Goal: Task Accomplishment & Management: Manage account settings

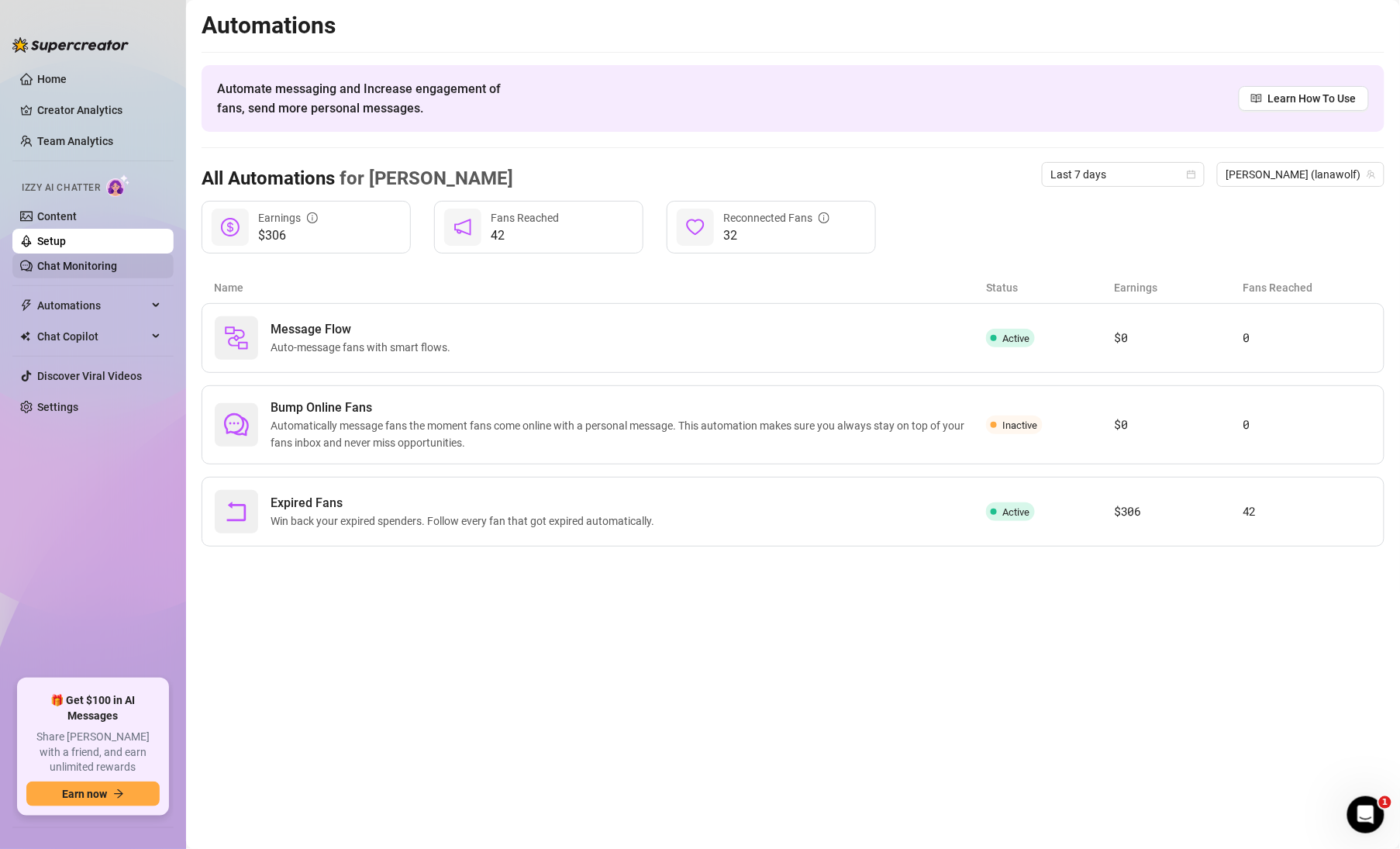
click at [72, 260] on link "Chat Monitoring" at bounding box center [77, 266] width 80 height 12
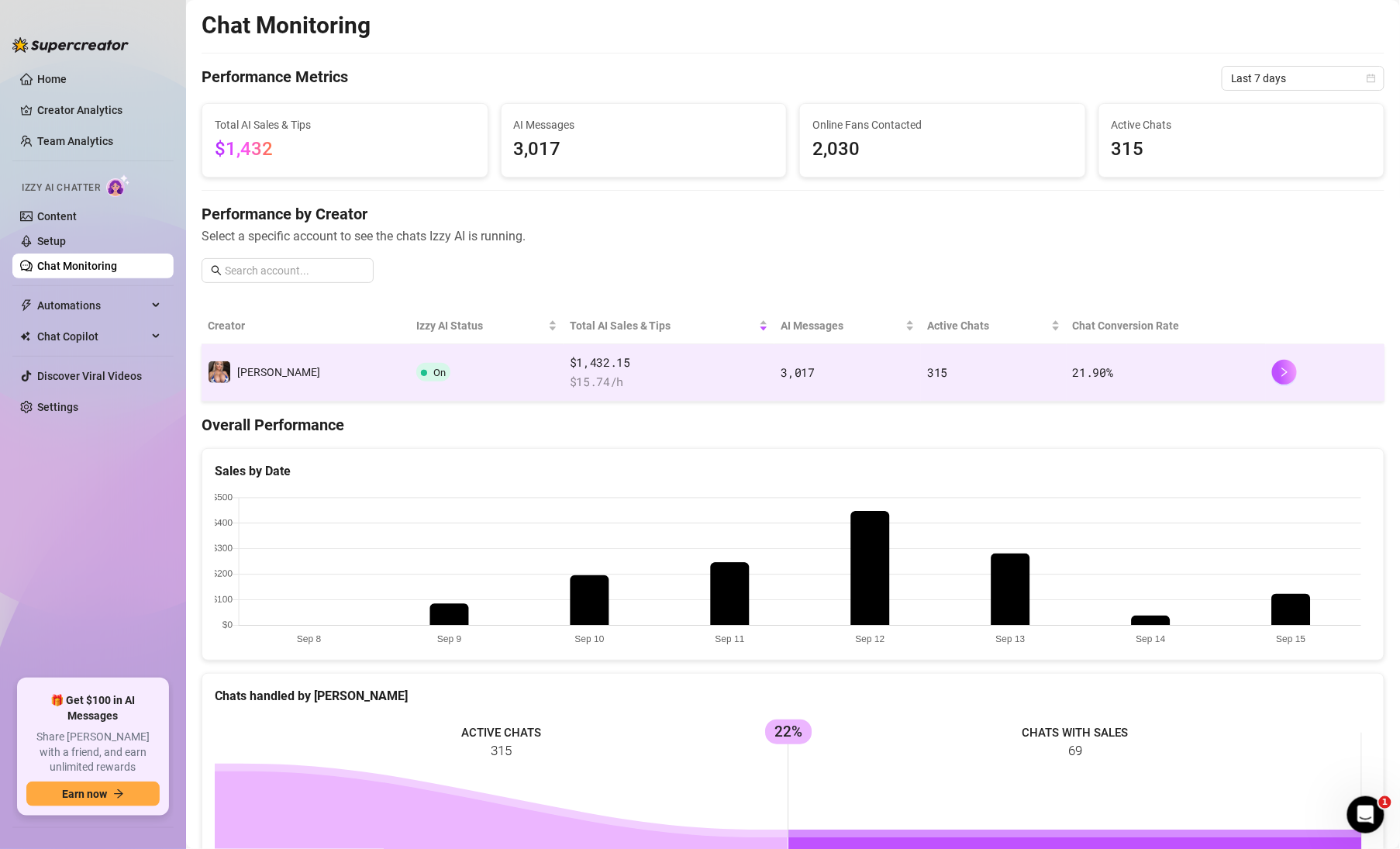
click at [629, 374] on span "$ 15.74 /h" at bounding box center [670, 382] width 199 height 19
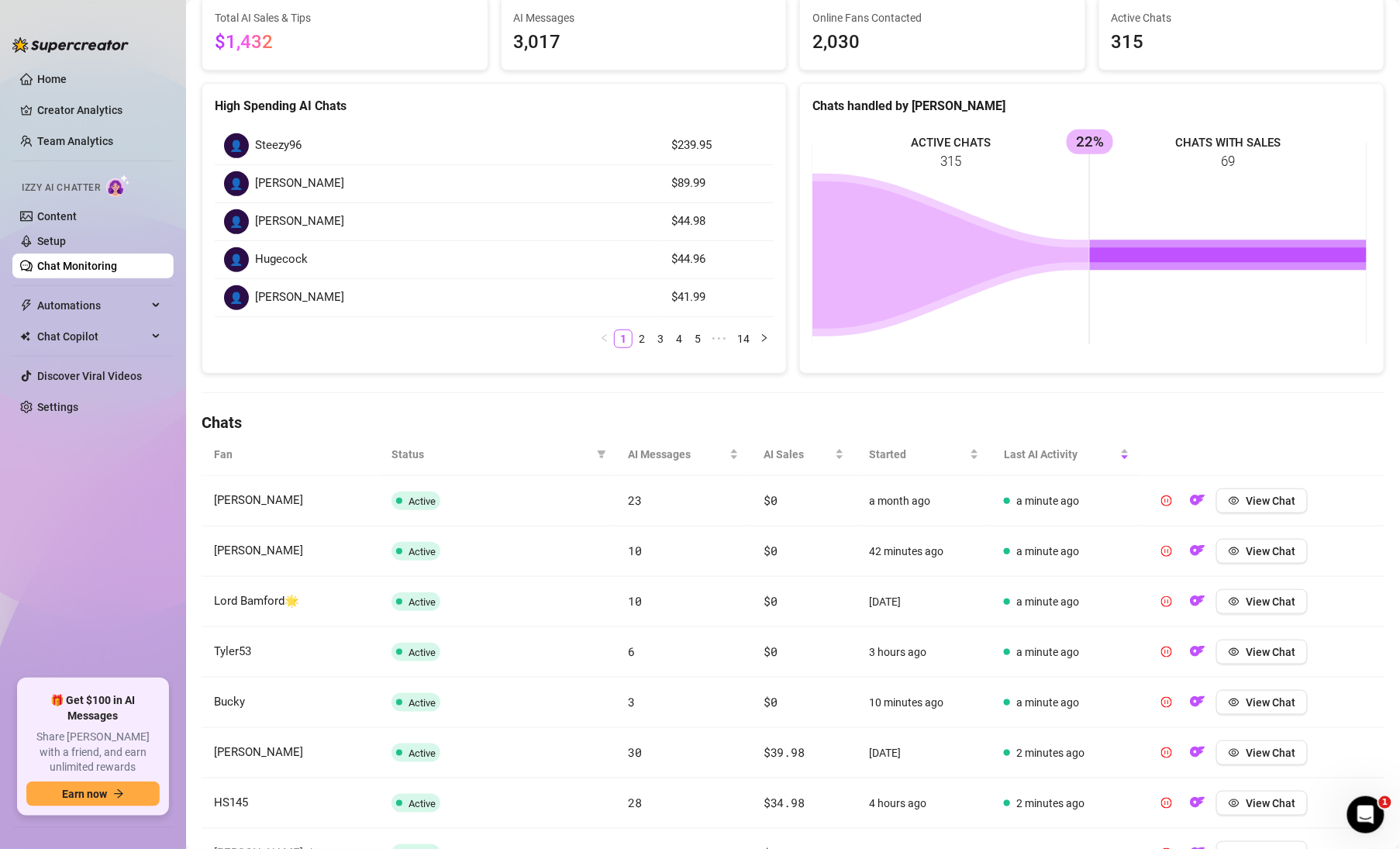
scroll to position [363, 0]
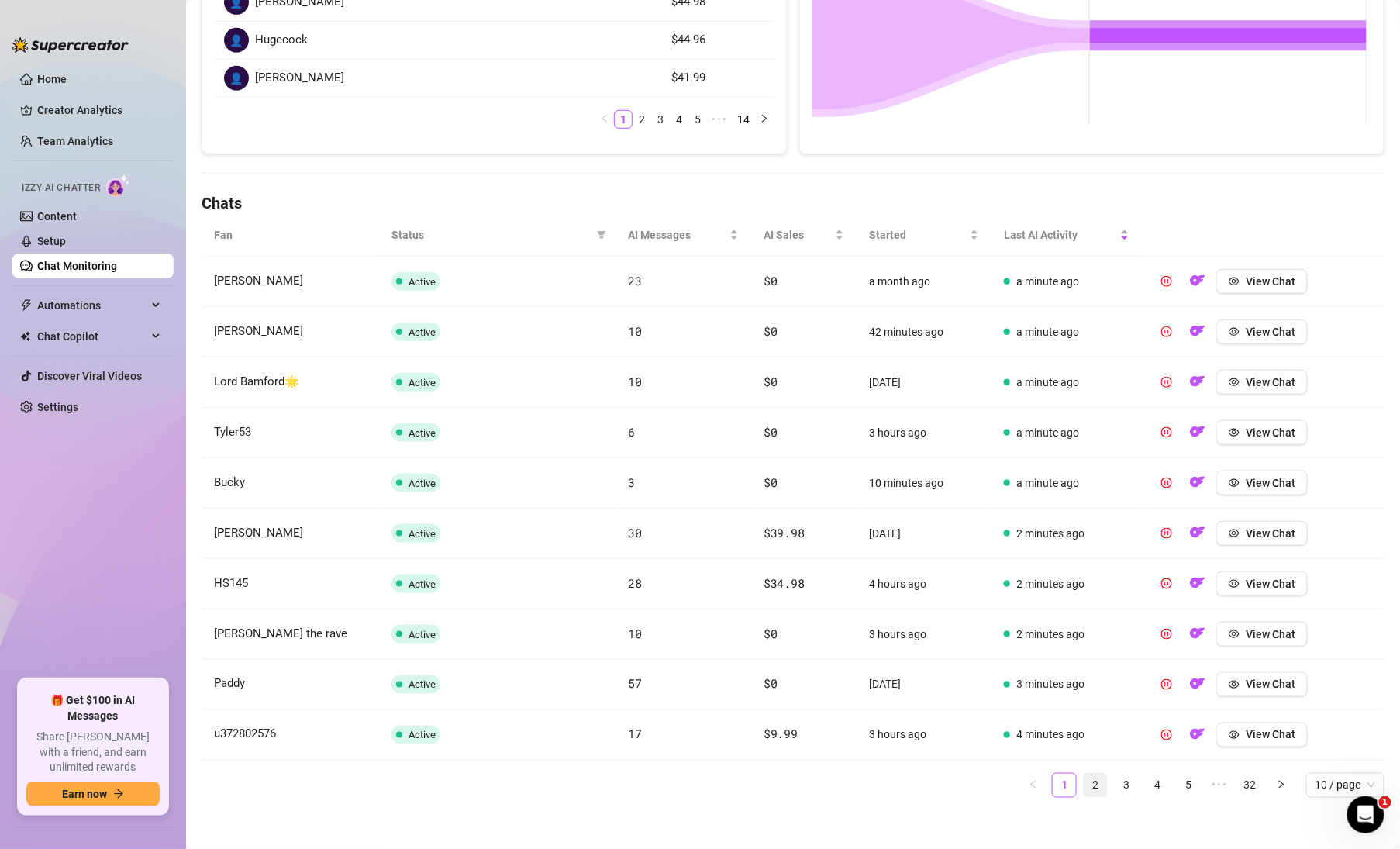
click at [1086, 777] on link "2" at bounding box center [1095, 786] width 23 height 23
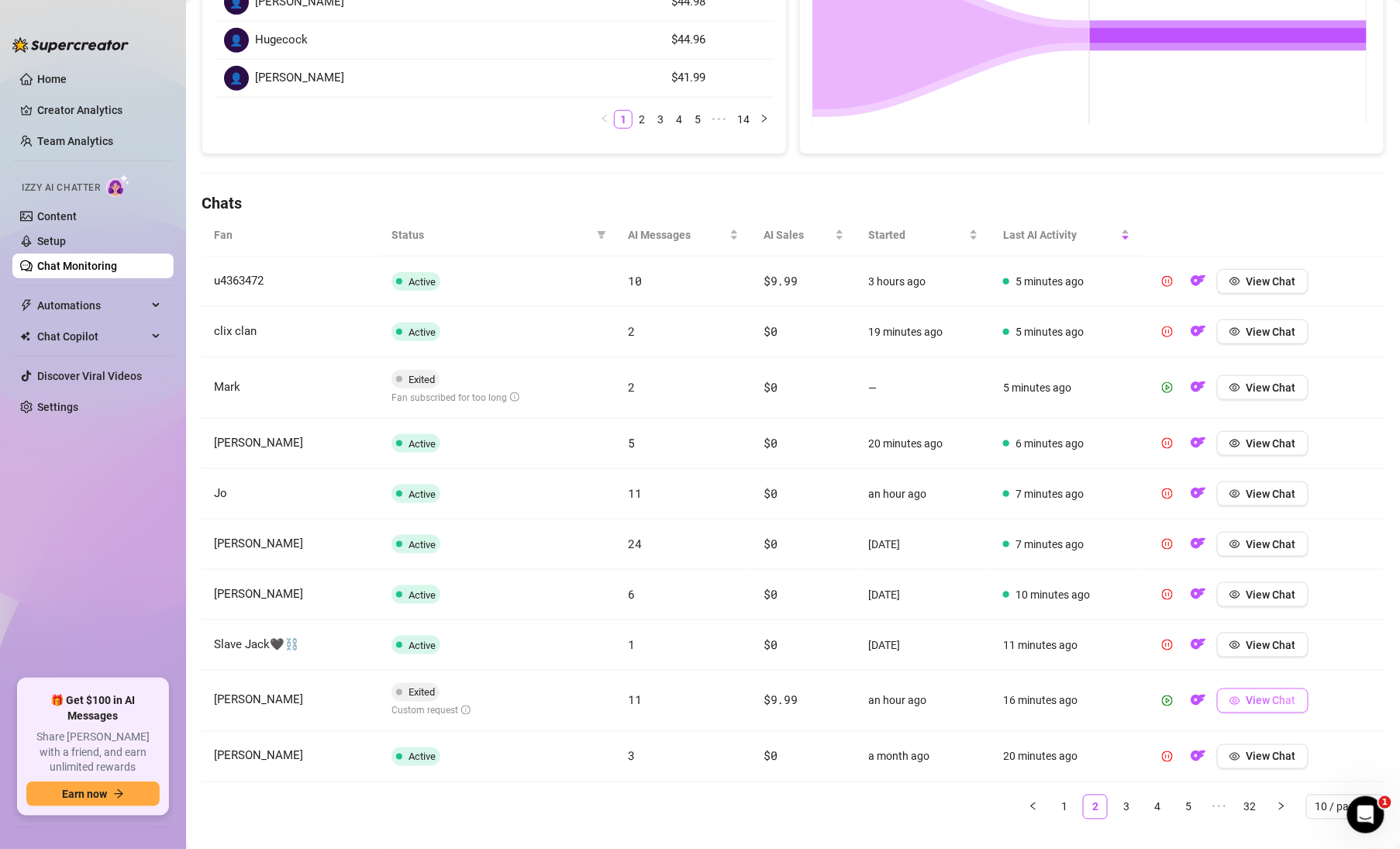
click at [1253, 695] on span "View Chat" at bounding box center [1272, 701] width 50 height 12
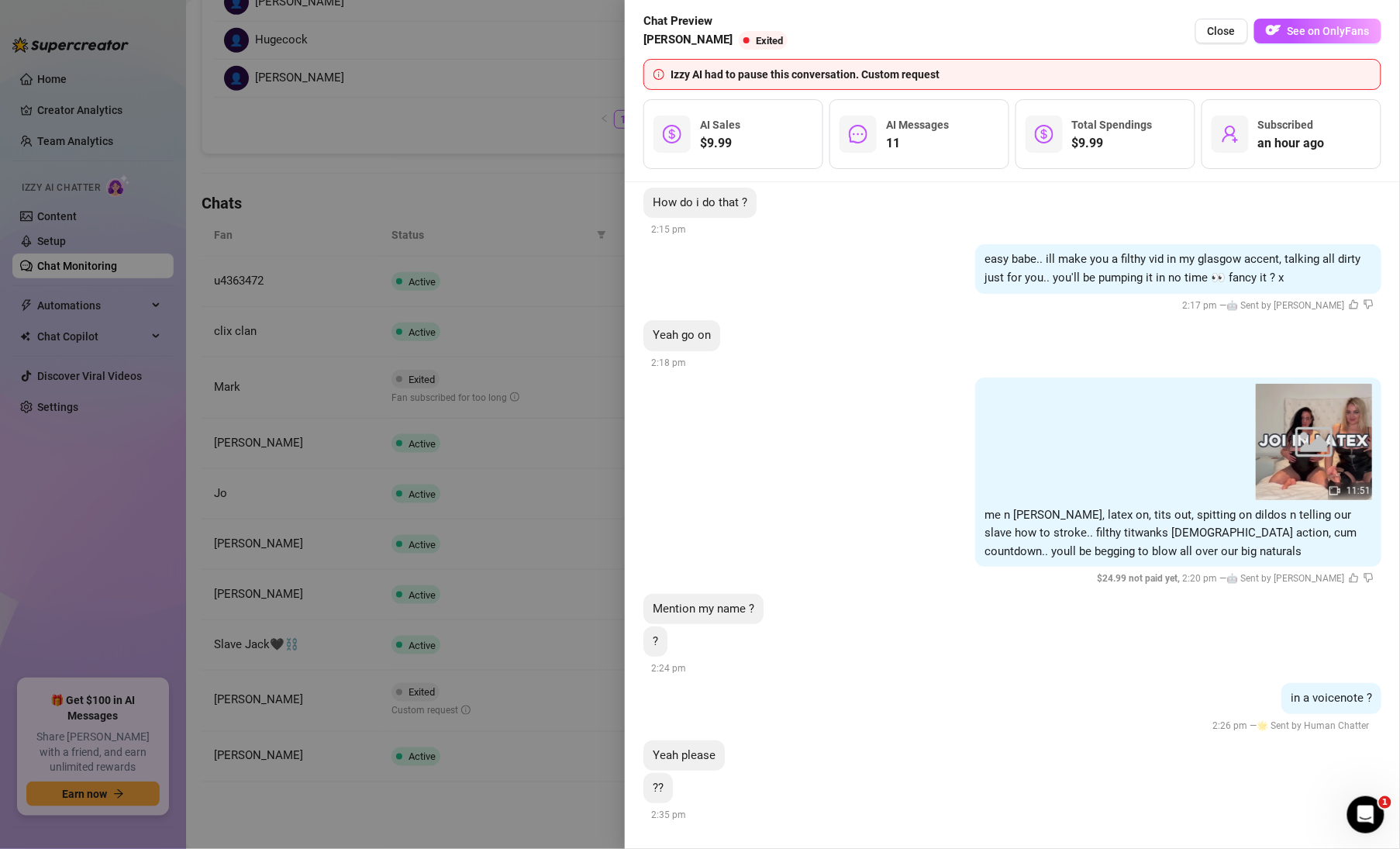
scroll to position [2128, 0]
click at [559, 101] on div at bounding box center [700, 424] width 1400 height 849
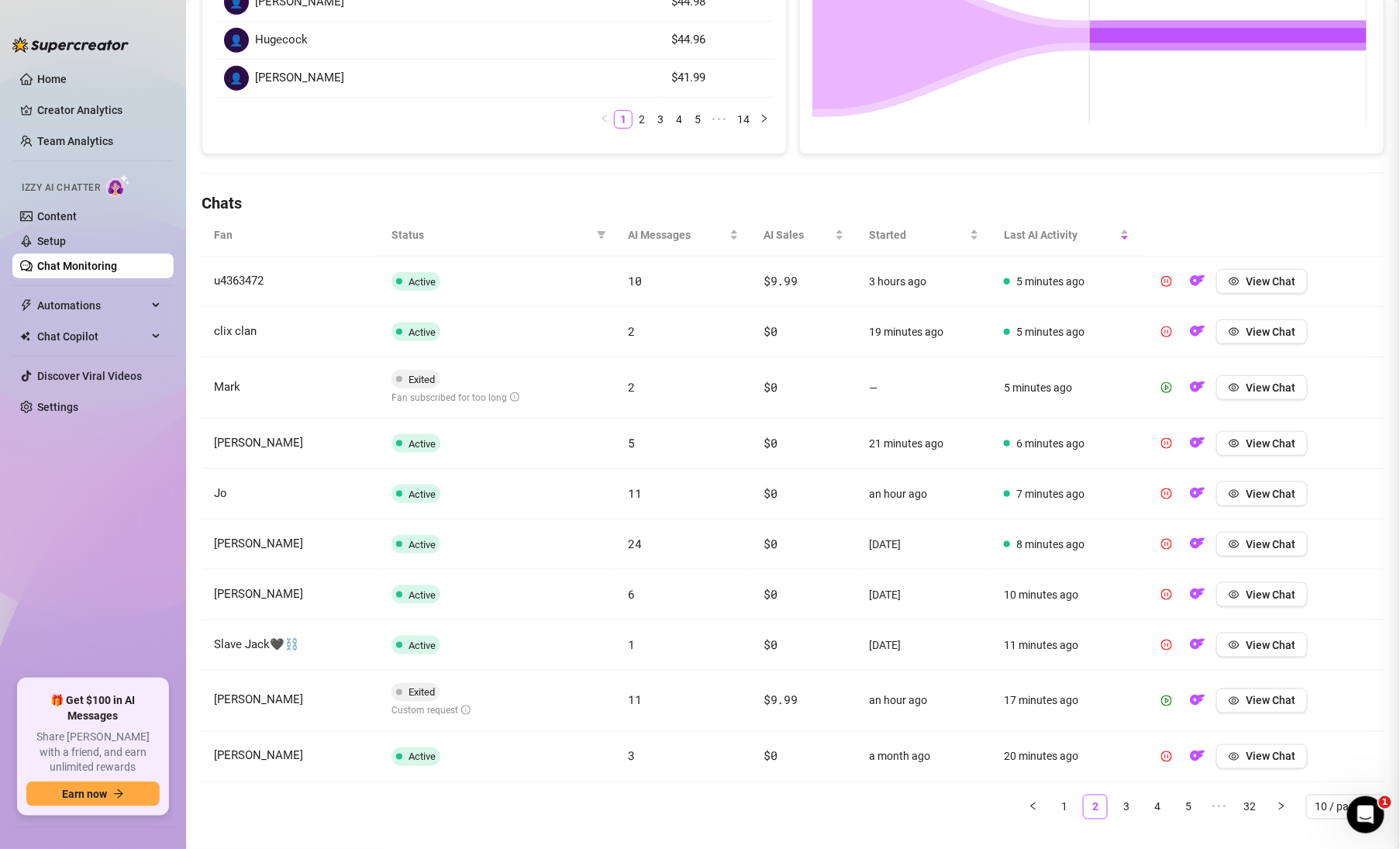
scroll to position [0, 0]
click at [1119, 801] on link "3" at bounding box center [1127, 807] width 23 height 23
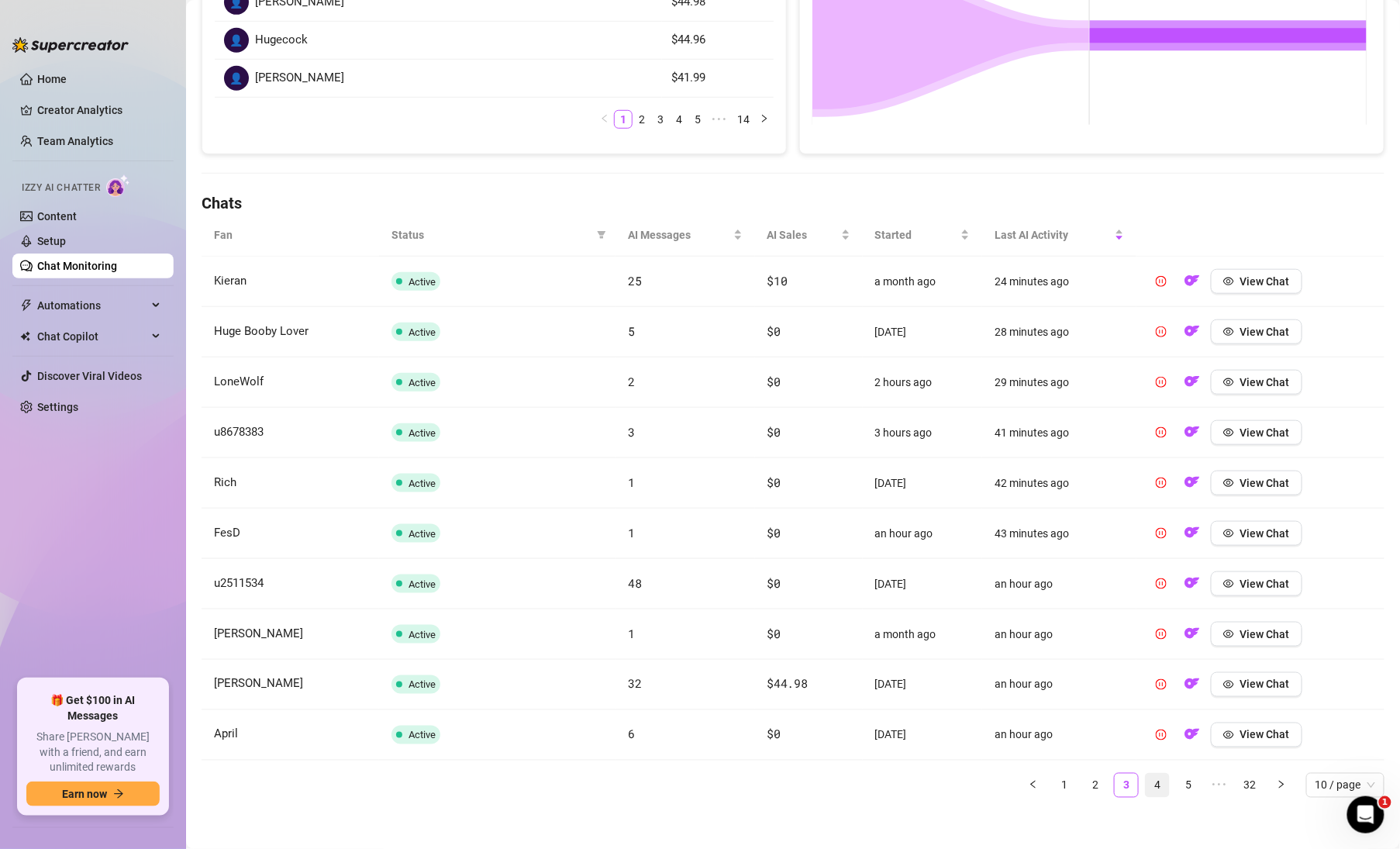
click at [1150, 779] on link "4" at bounding box center [1157, 786] width 23 height 23
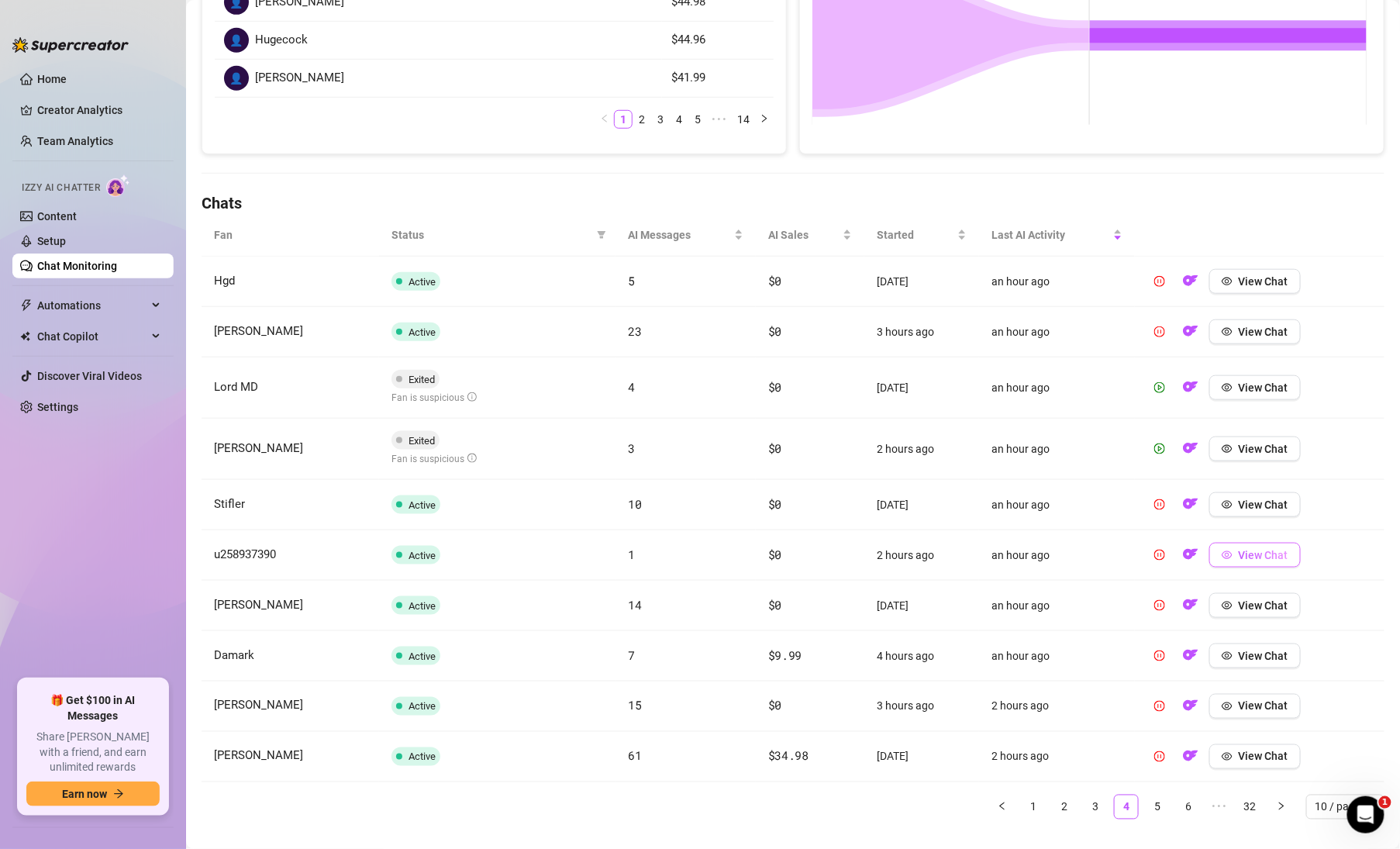
click at [1254, 551] on span "View Chat" at bounding box center [1264, 555] width 50 height 12
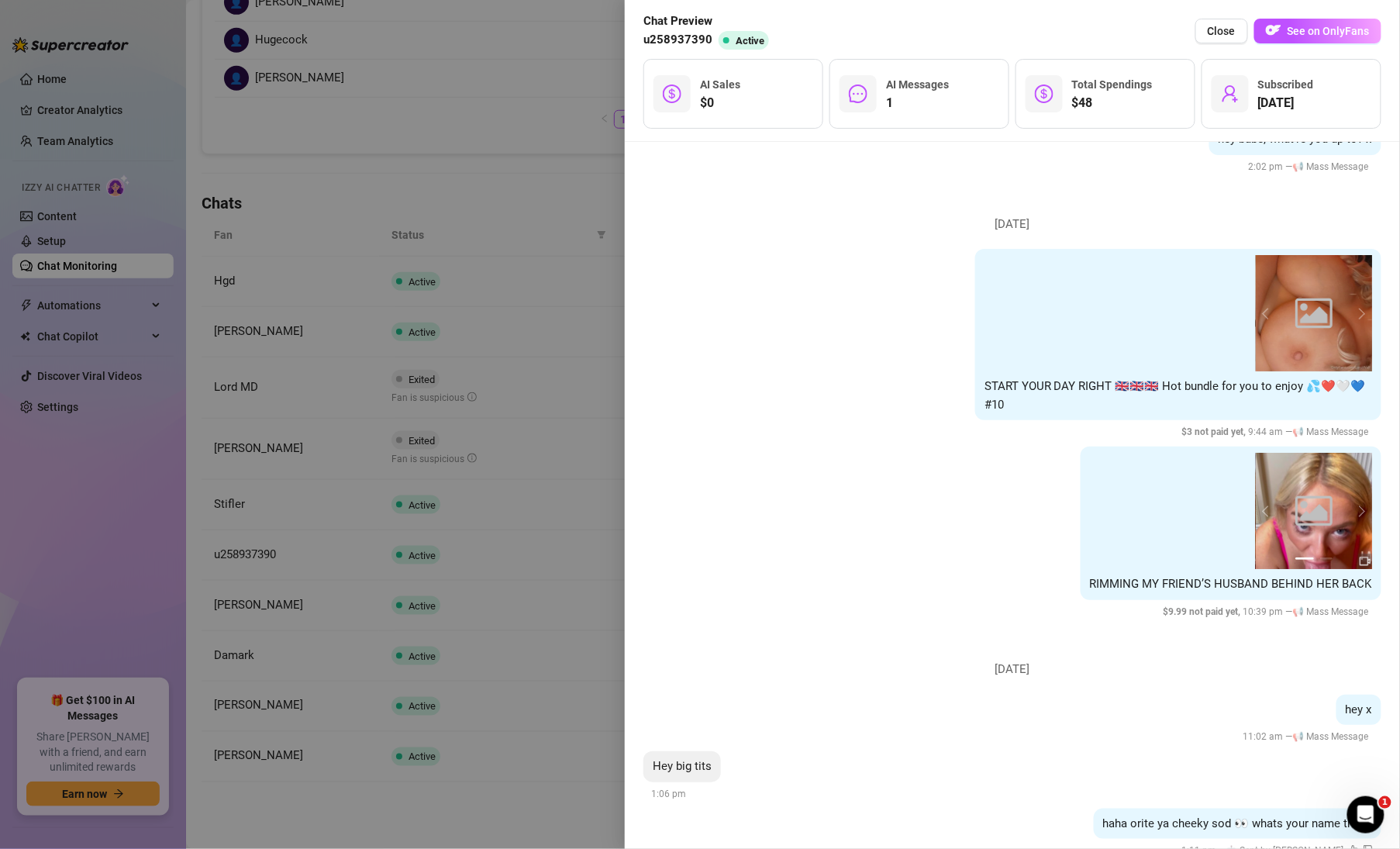
scroll to position [137, 0]
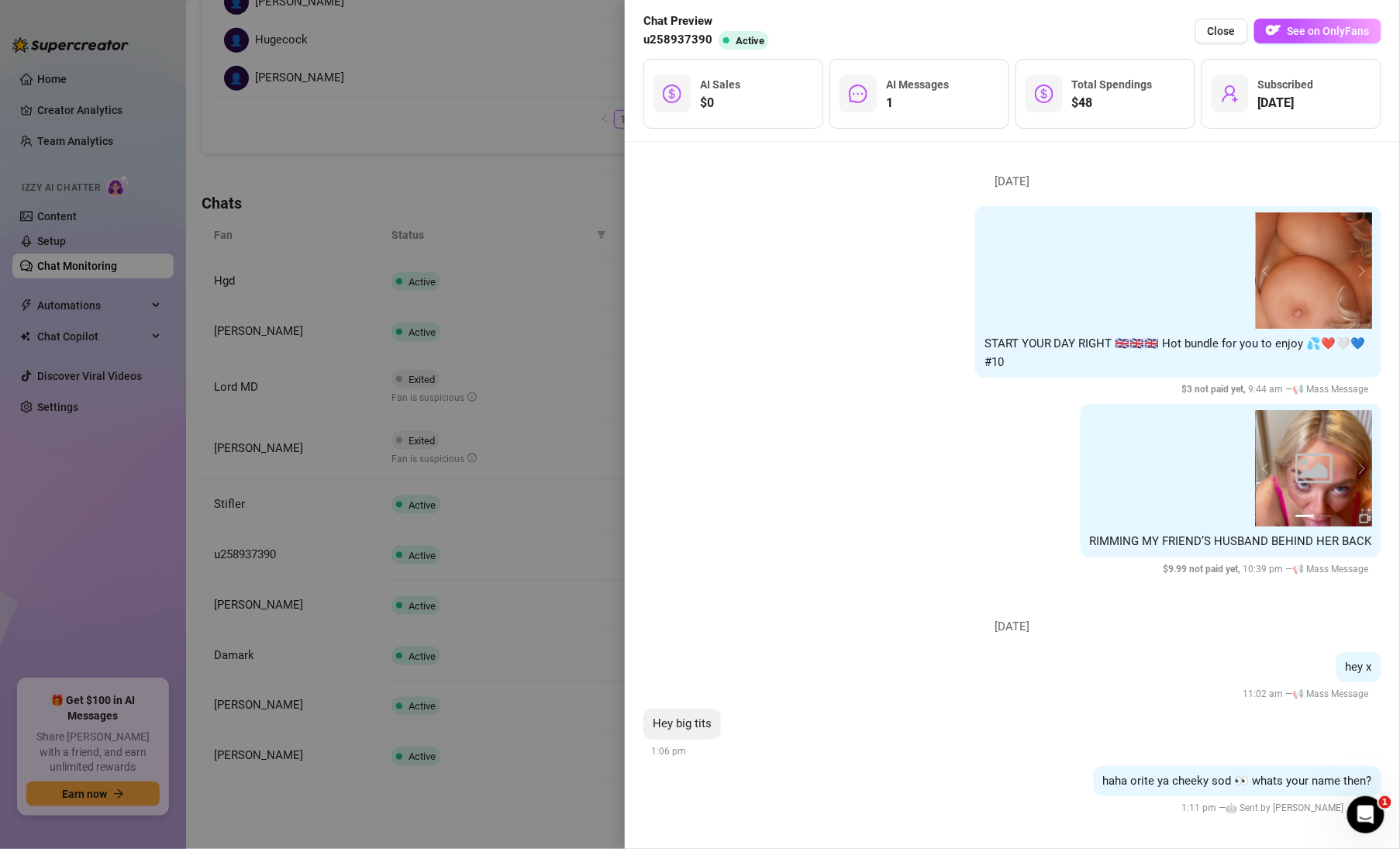
click at [639, 182] on div "[DATE] hey babe, what're you up to? x 2:02 pm — 📢 Mass Message [DATE] Image pla…" at bounding box center [1013, 495] width 775 height 707
click at [550, 199] on div at bounding box center [700, 424] width 1400 height 849
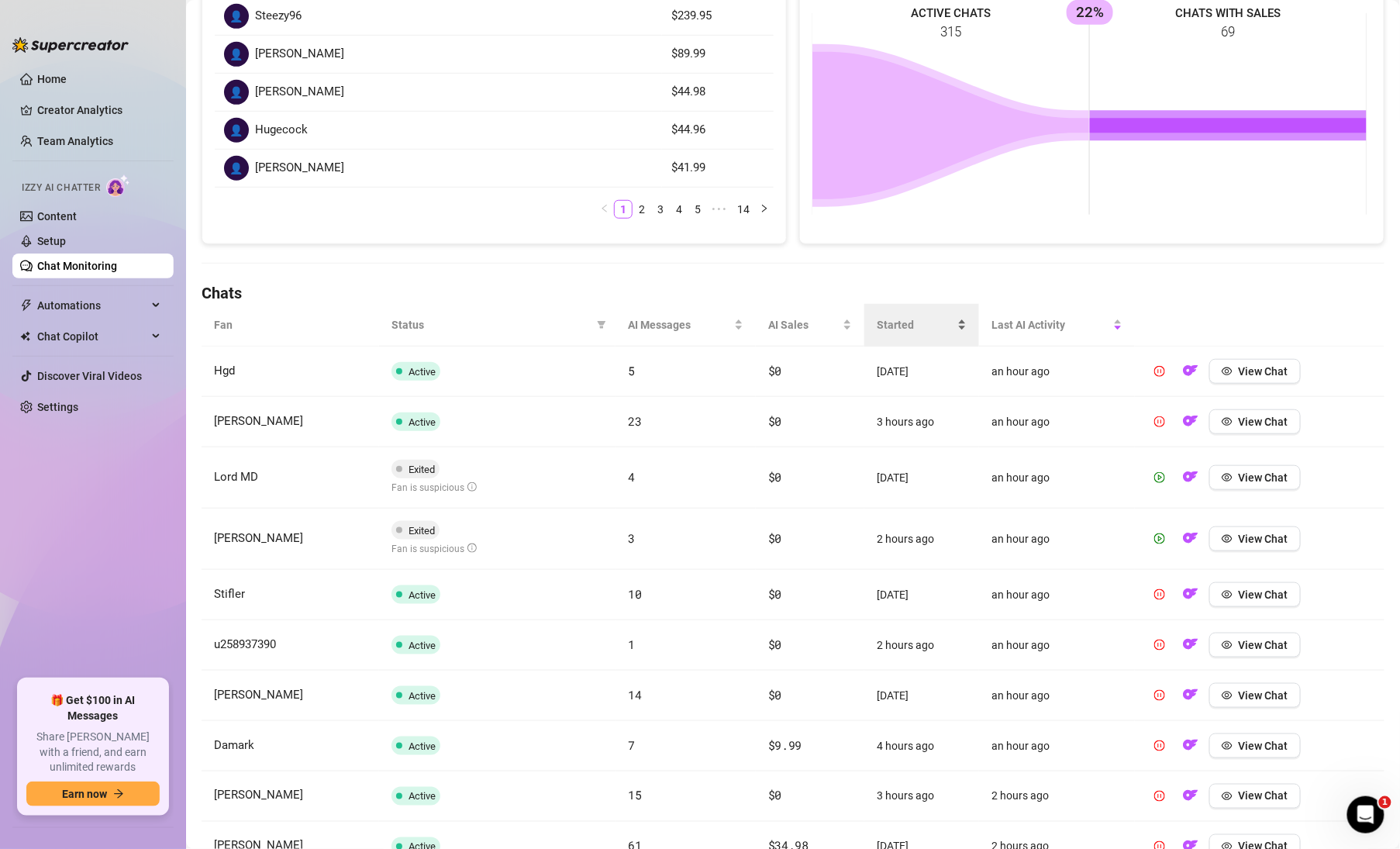
scroll to position [0, 0]
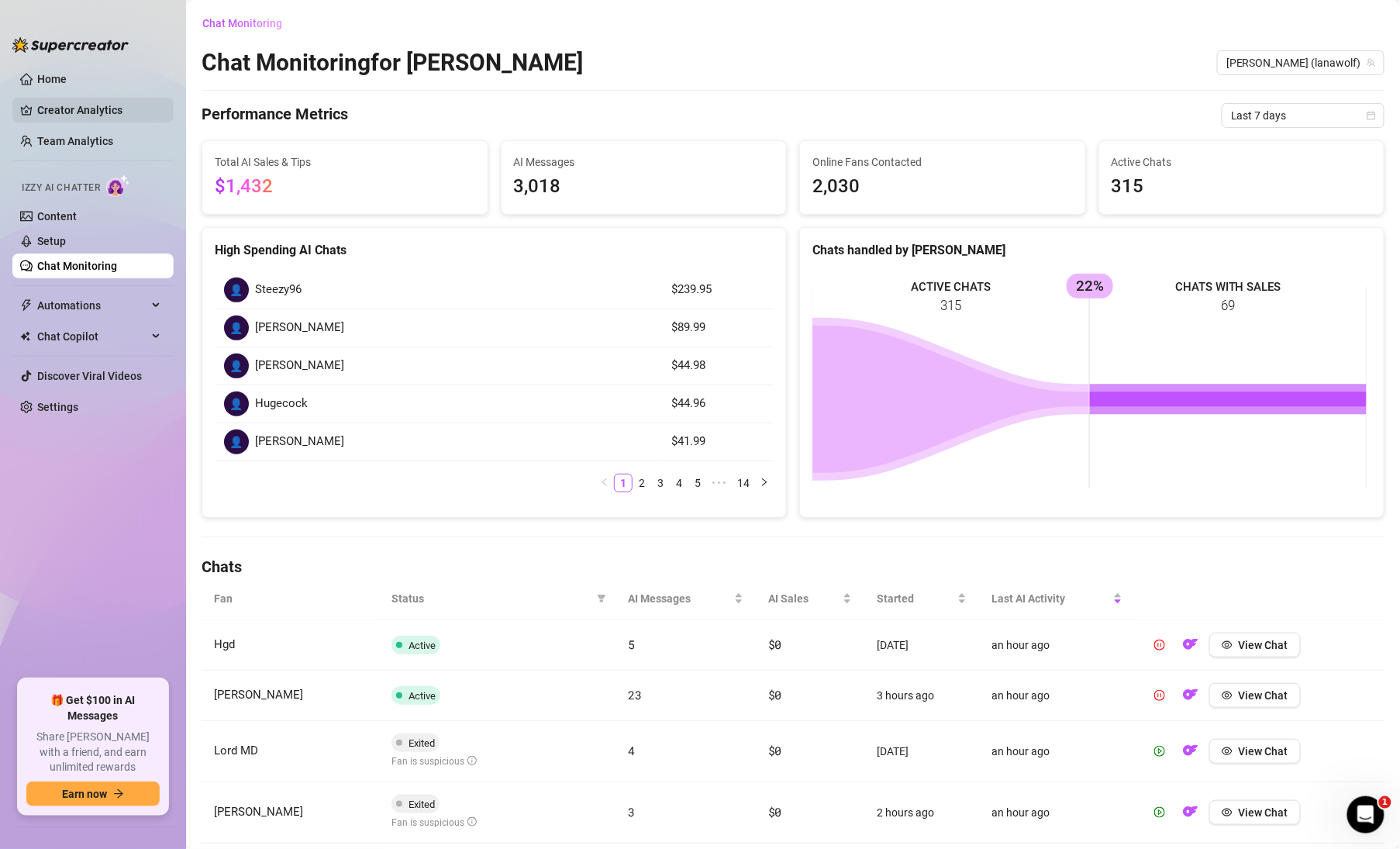
click at [60, 109] on link "Creator Analytics" at bounding box center [99, 110] width 124 height 25
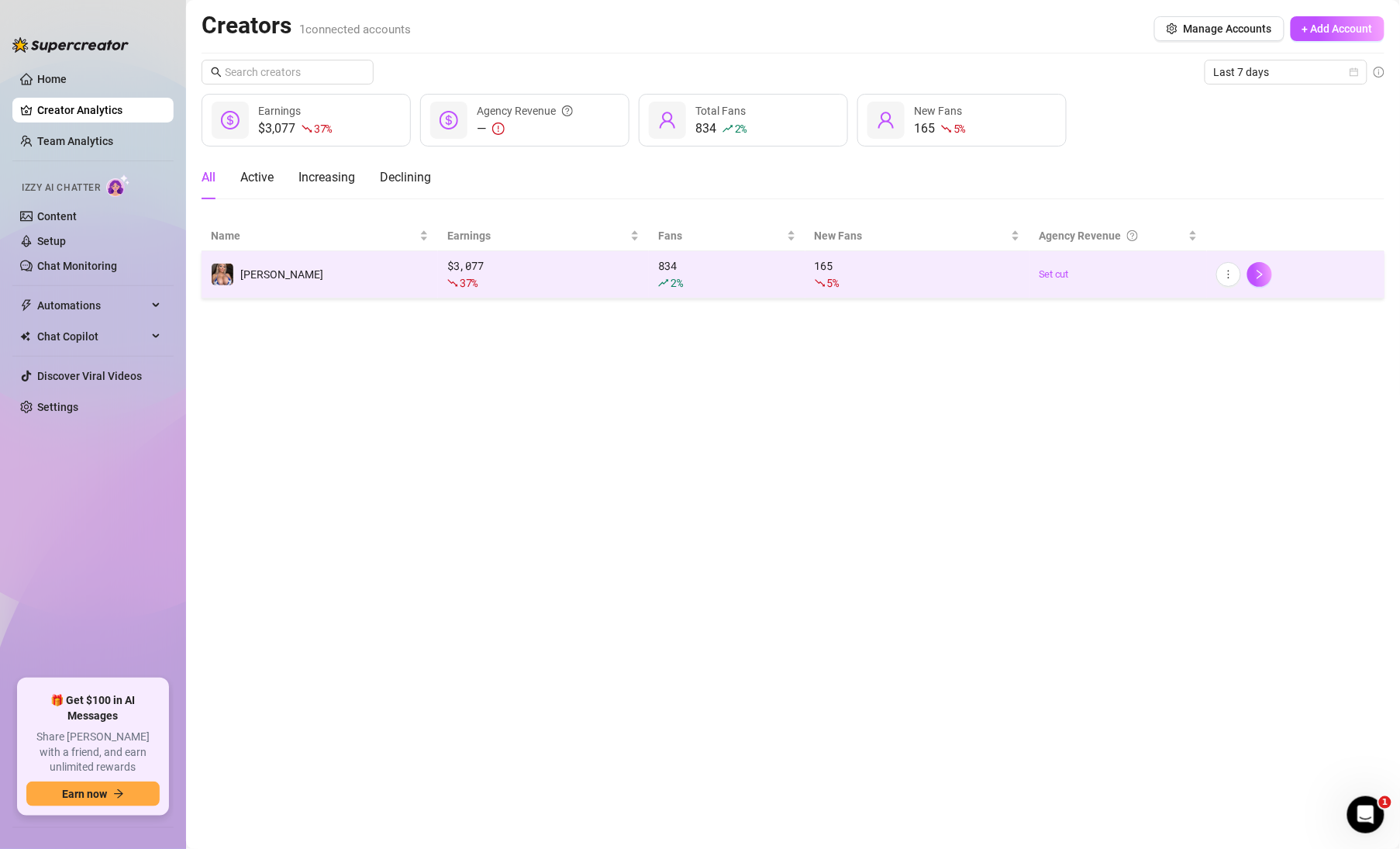
click at [665, 262] on div "834 2 %" at bounding box center [727, 274] width 137 height 34
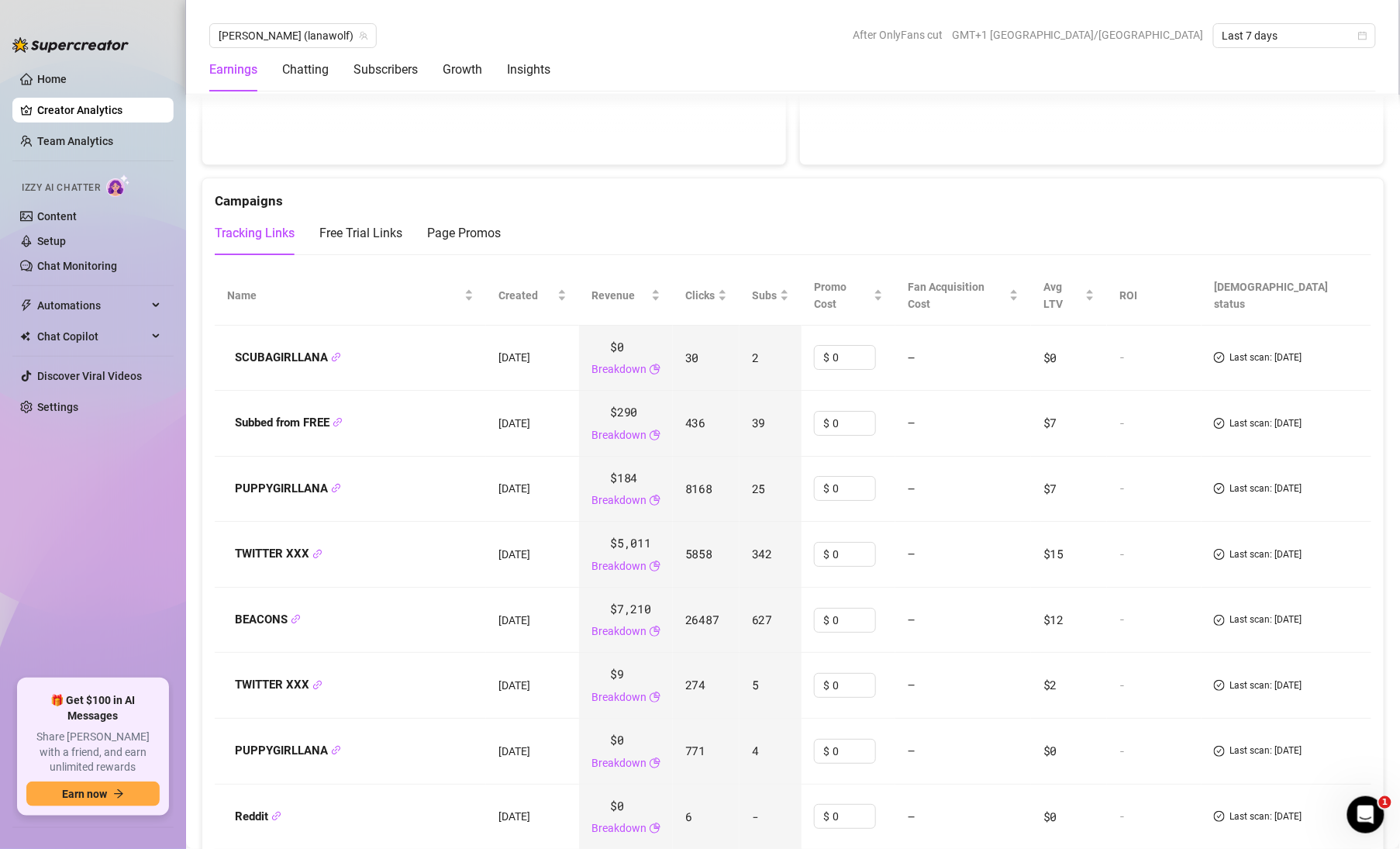
scroll to position [1744, 0]
click at [357, 225] on div "Free Trial Links" at bounding box center [361, 232] width 83 height 19
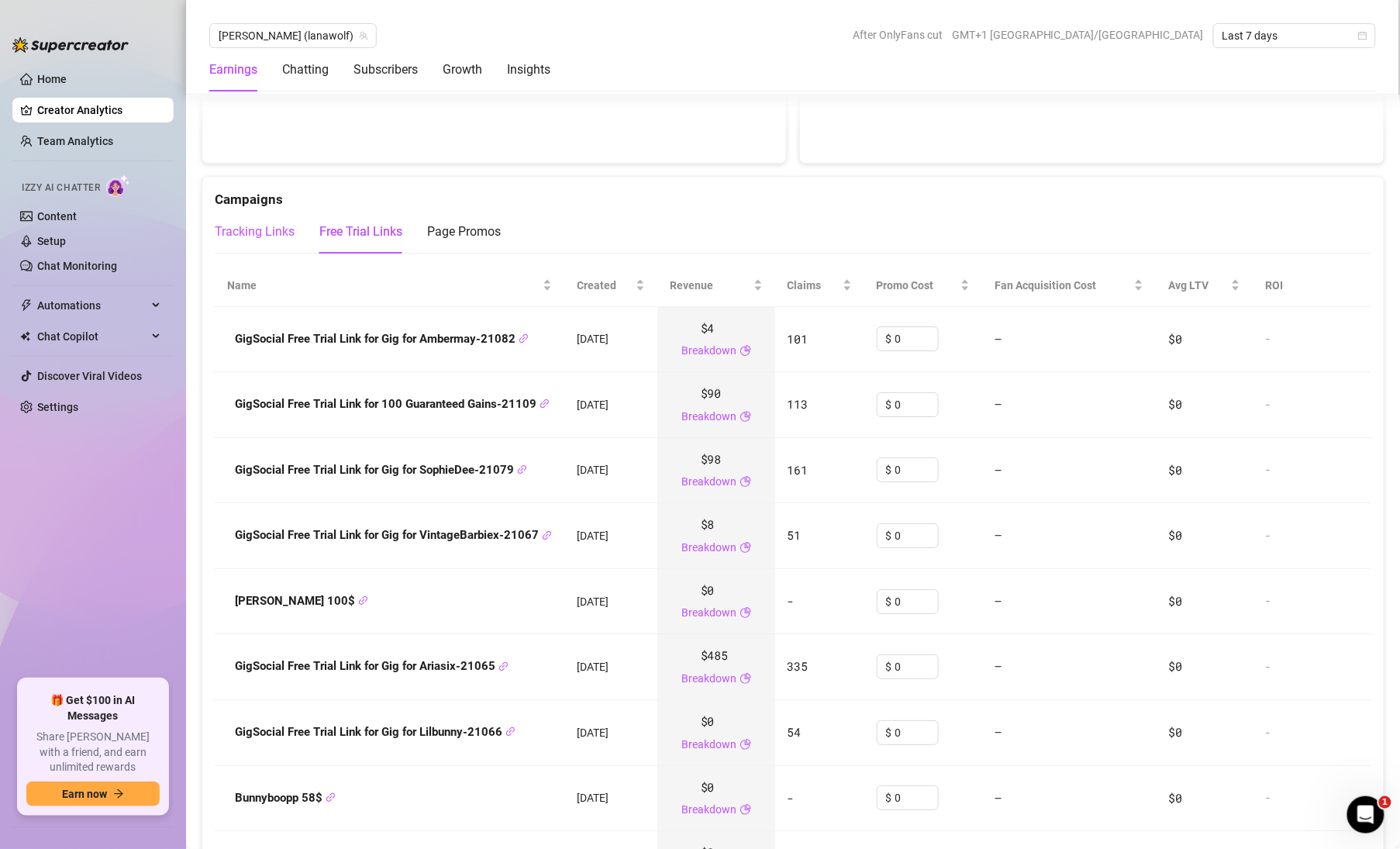
click at [284, 224] on div "Tracking Links" at bounding box center [255, 232] width 80 height 19
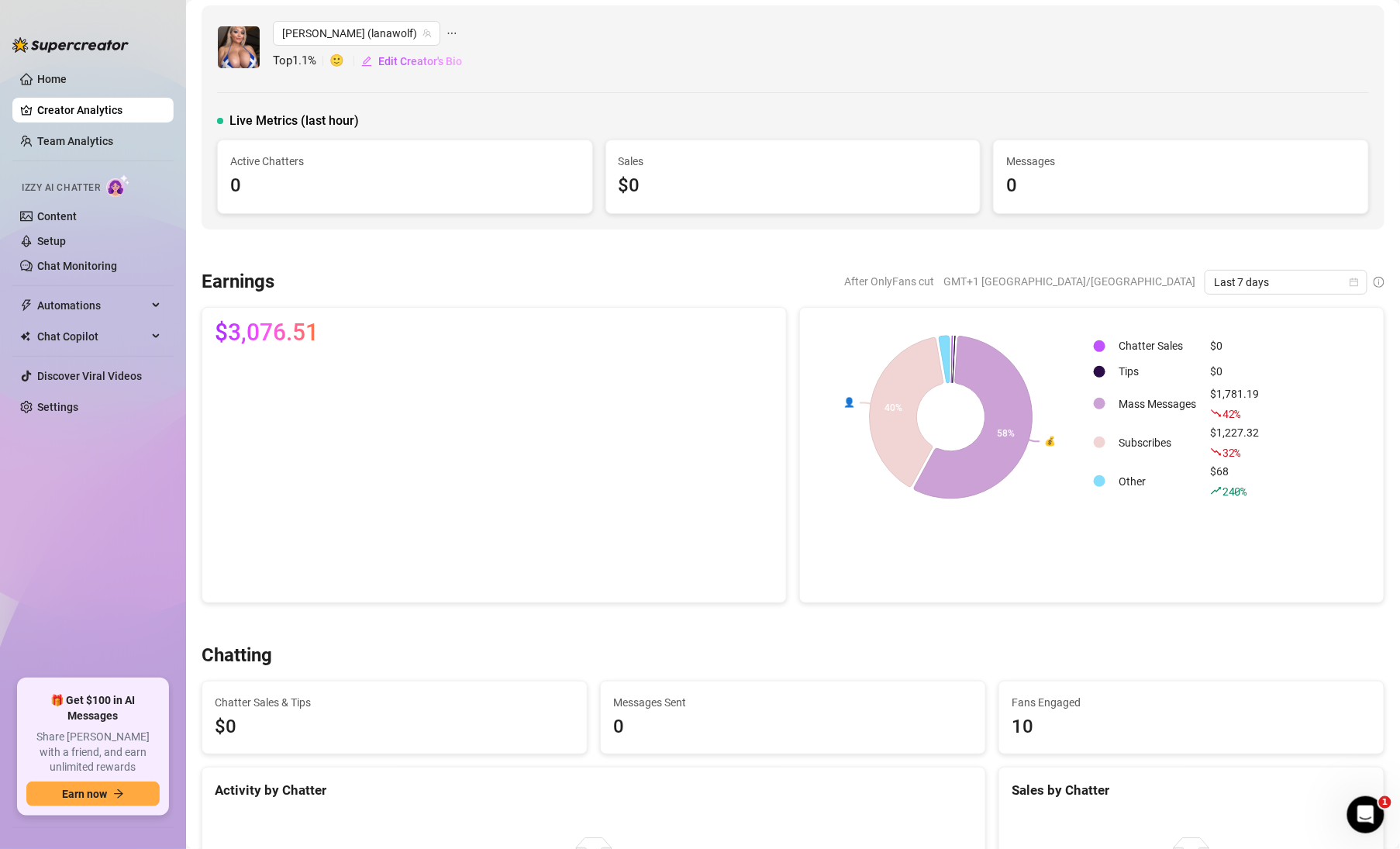
scroll to position [0, 0]
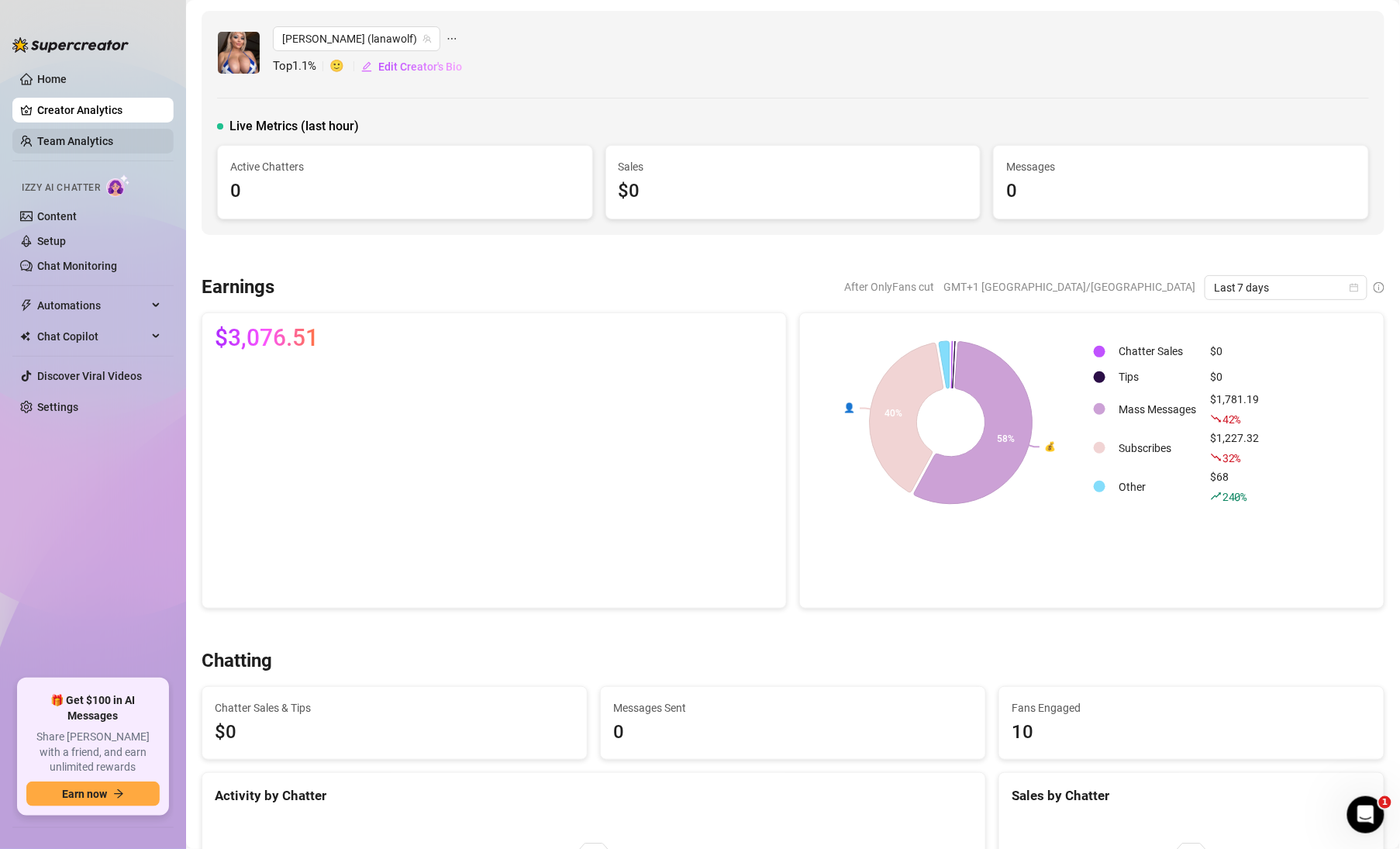
click at [78, 144] on link "Team Analytics" at bounding box center [75, 141] width 76 height 12
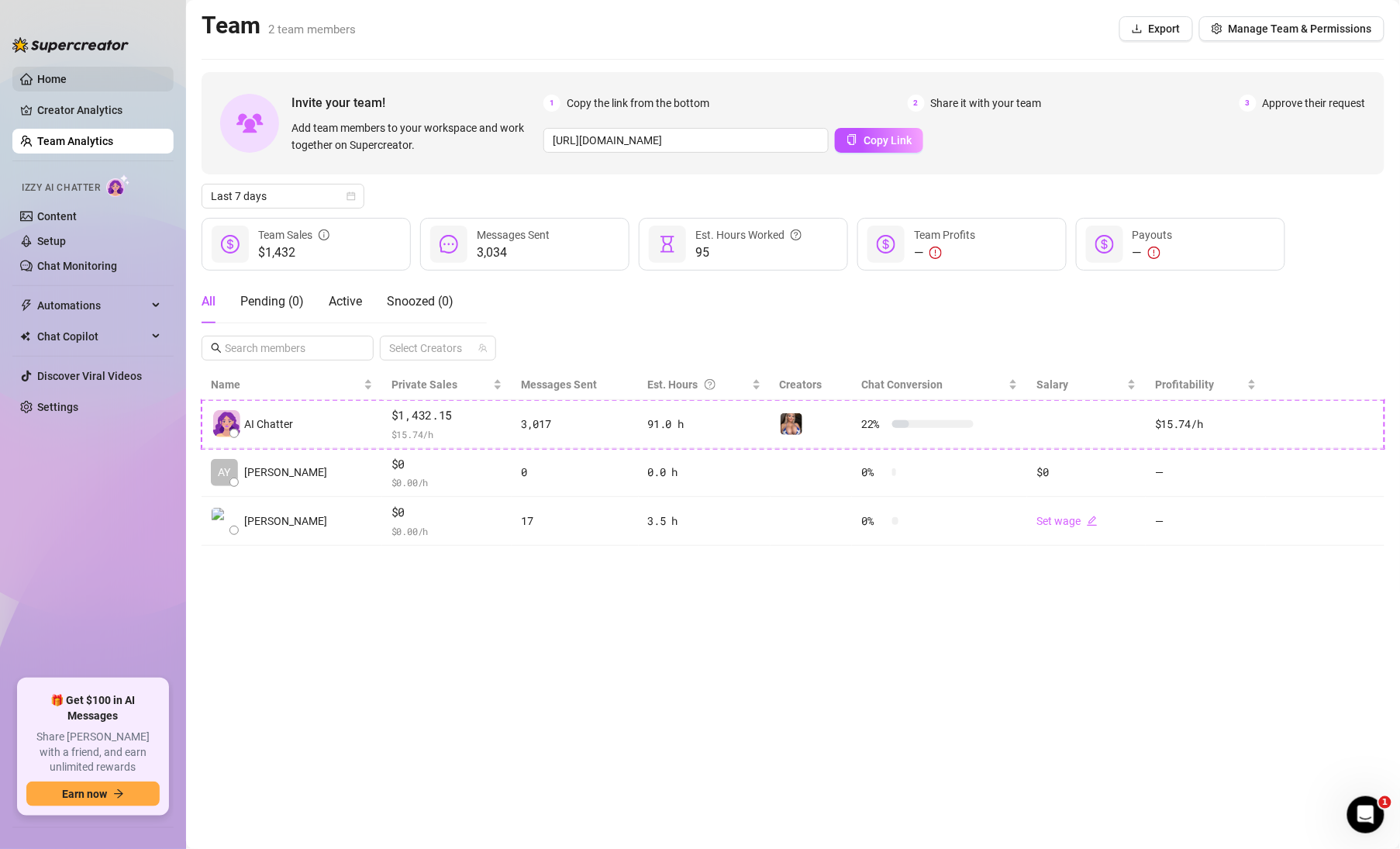
click at [37, 75] on link "Home" at bounding box center [52, 79] width 29 height 12
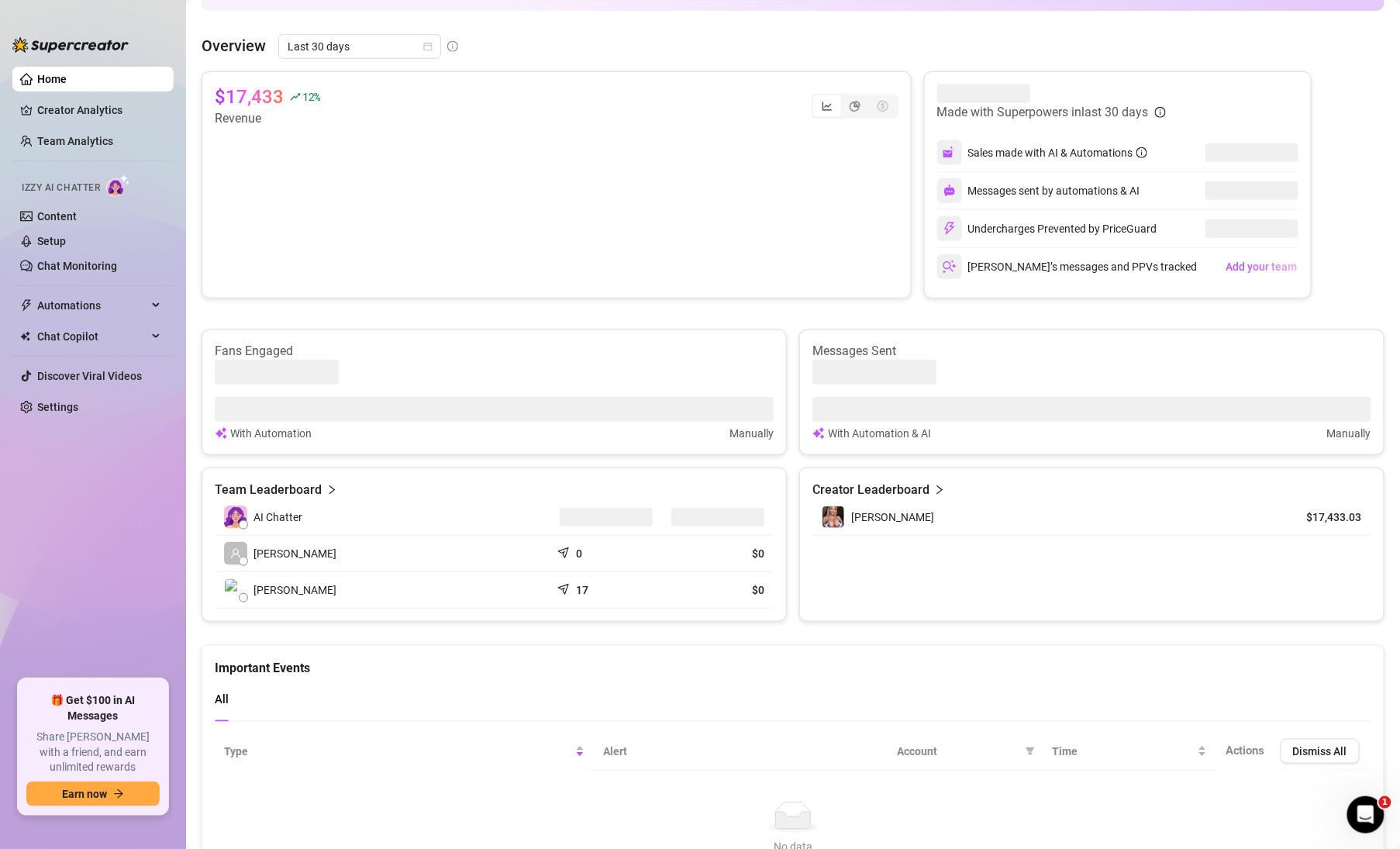
scroll to position [336, 0]
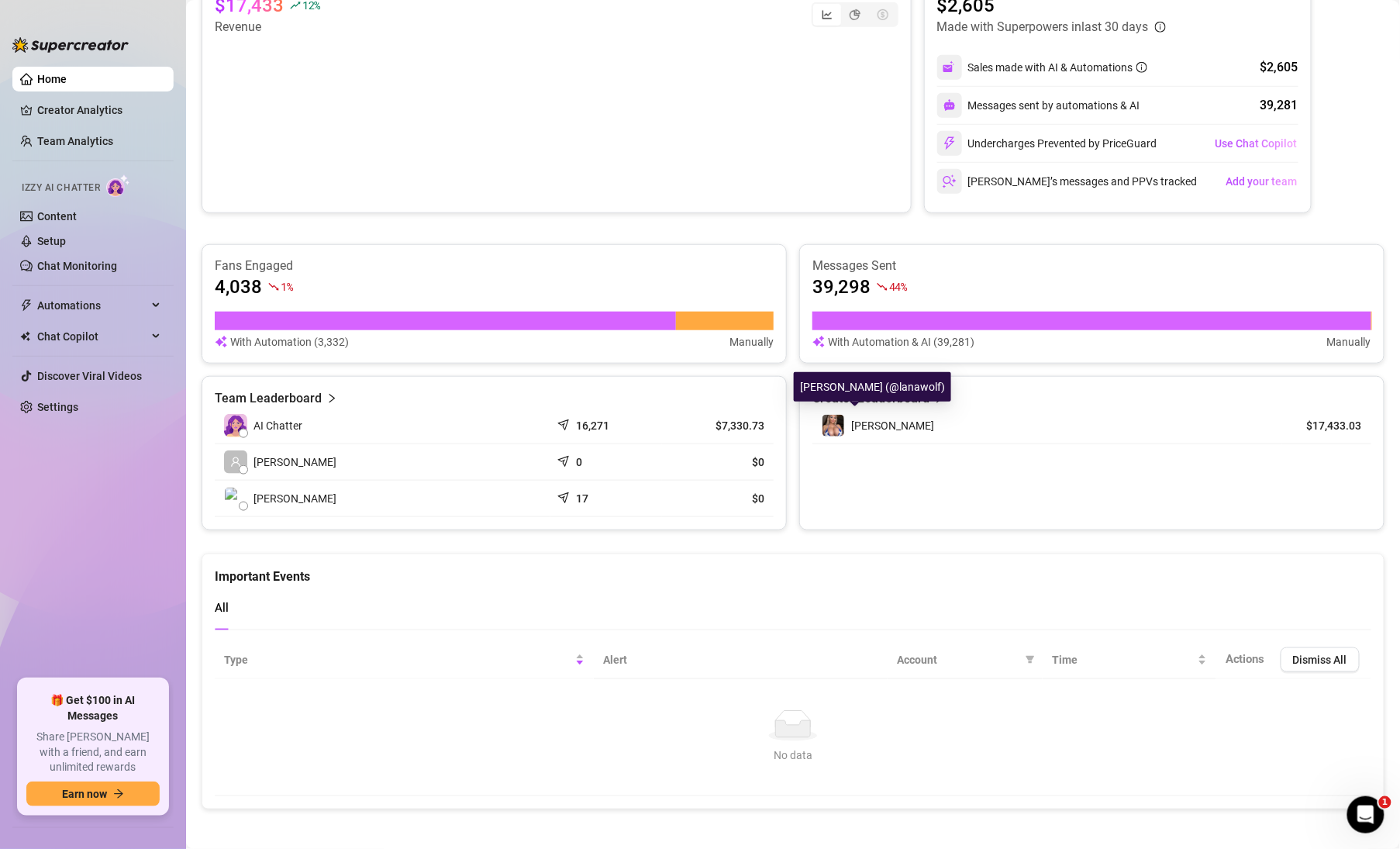
click at [881, 420] on span "[PERSON_NAME]" at bounding box center [892, 426] width 83 height 12
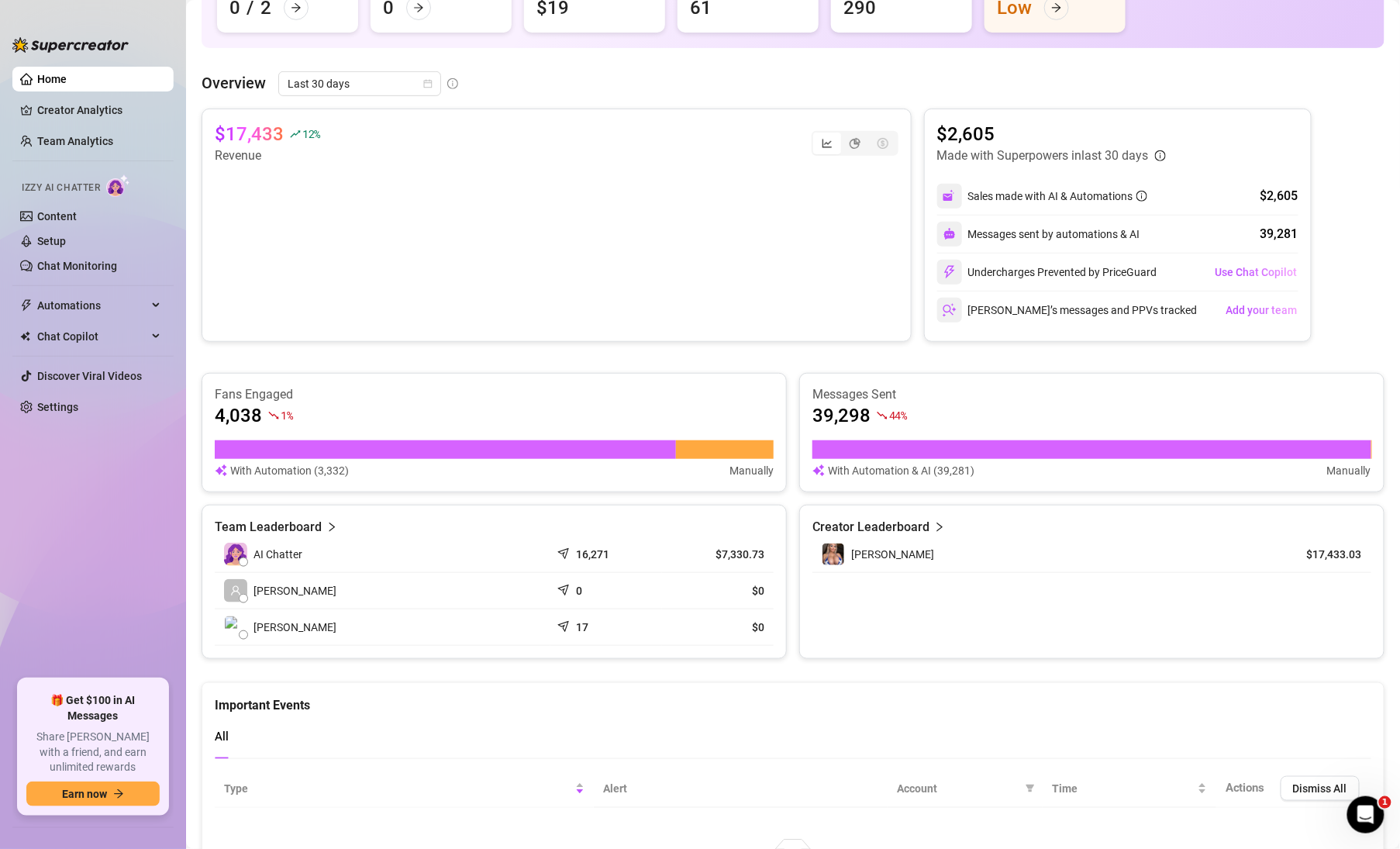
scroll to position [0, 0]
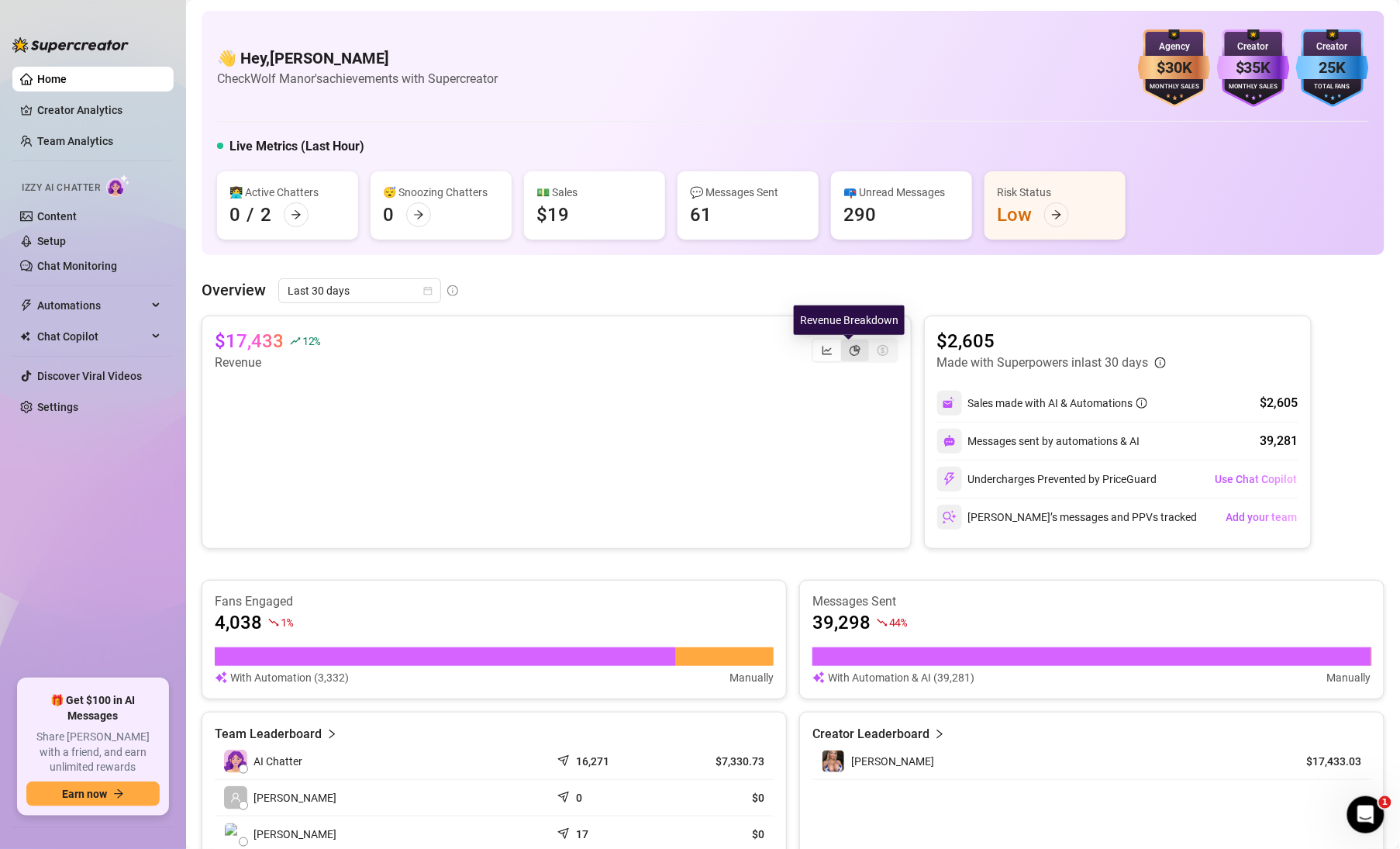
click at [850, 352] on icon "pie-chart" at bounding box center [855, 350] width 11 height 11
click at [845, 342] on input "segmented control" at bounding box center [845, 342] width 0 height 0
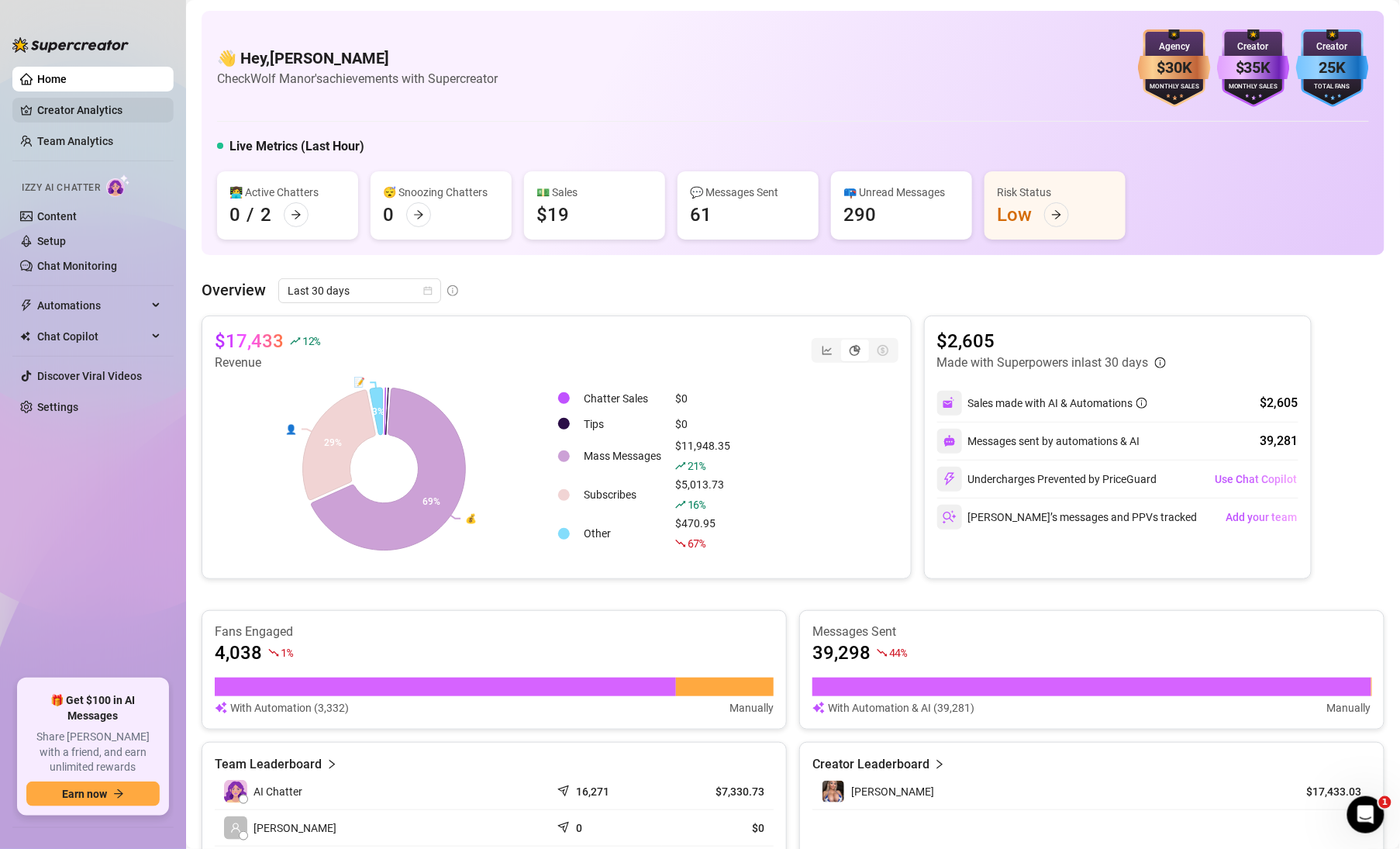
click at [70, 113] on link "Creator Analytics" at bounding box center [99, 110] width 124 height 25
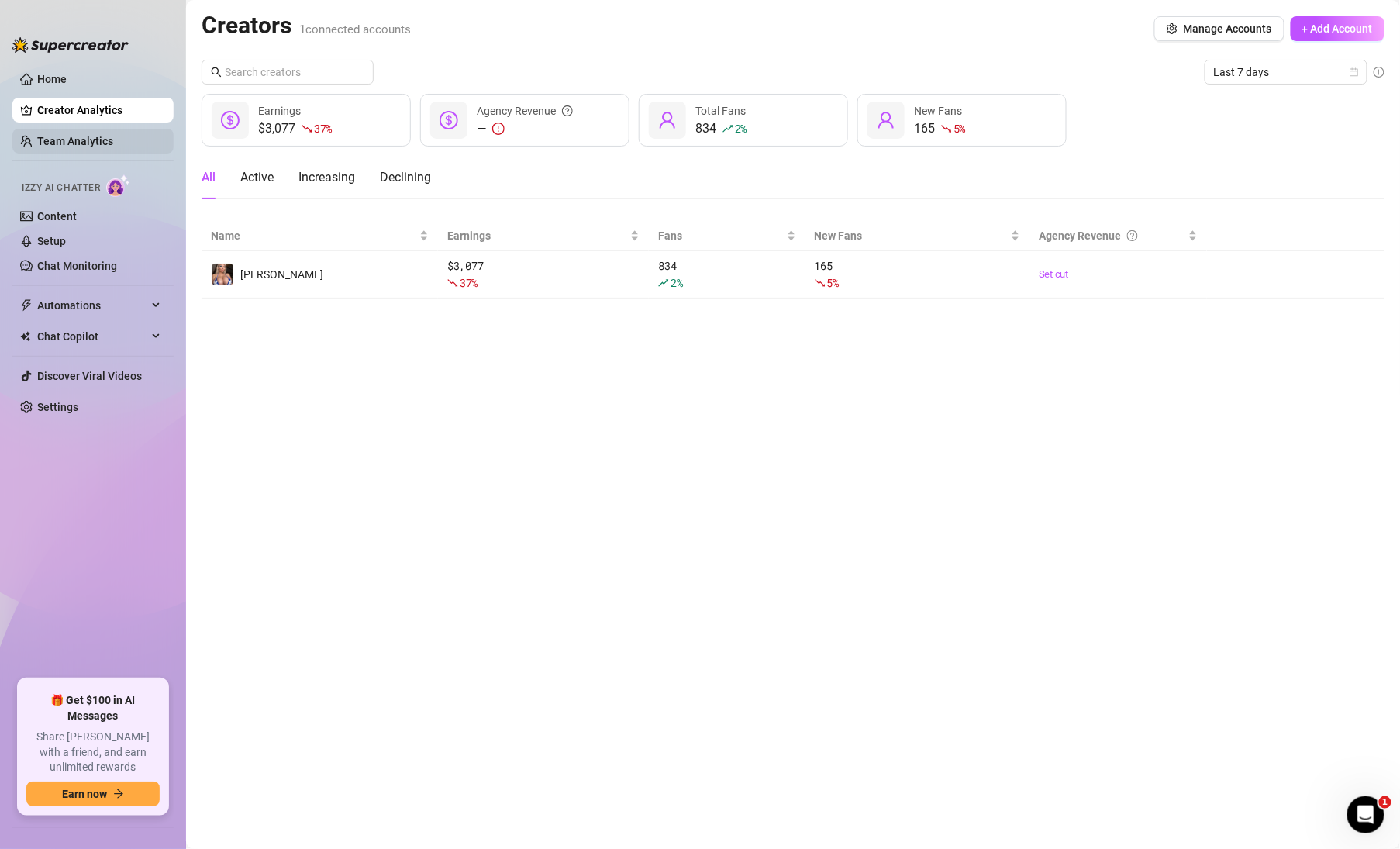
click at [80, 136] on link "Team Analytics" at bounding box center [75, 141] width 76 height 12
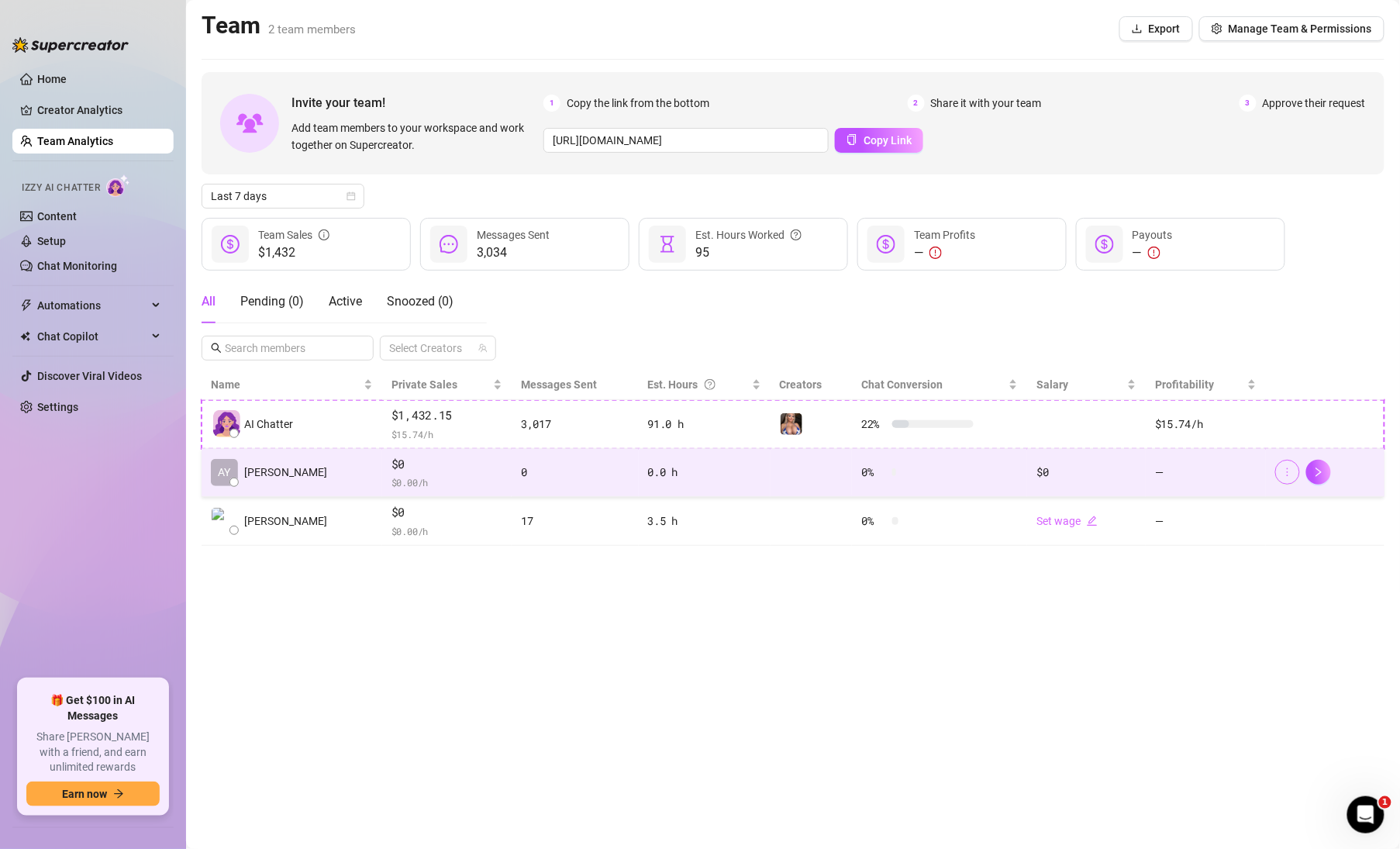
click at [1288, 474] on icon "more" at bounding box center [1288, 472] width 11 height 11
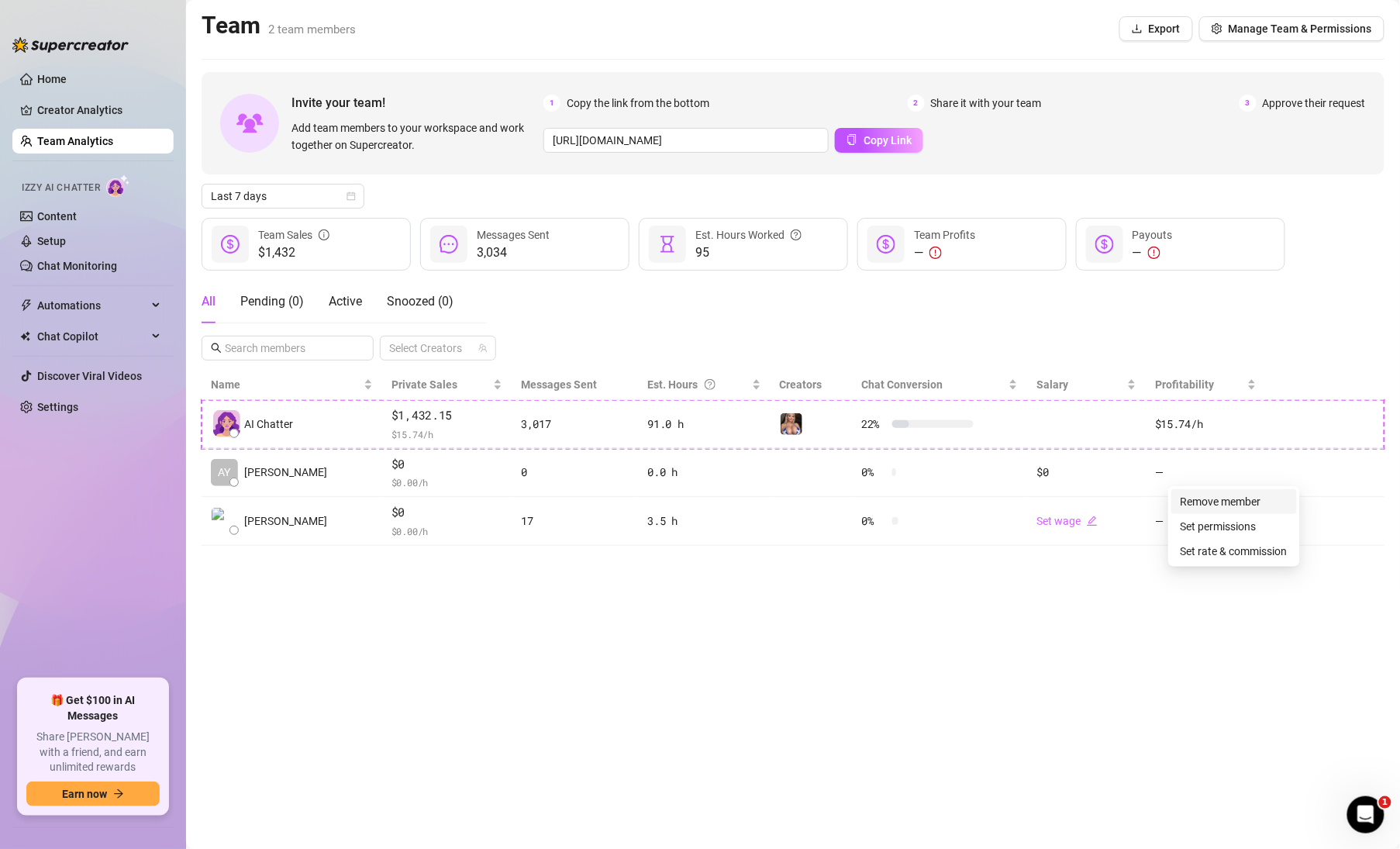
click at [1230, 502] on link "Remove member" at bounding box center [1221, 502] width 81 height 12
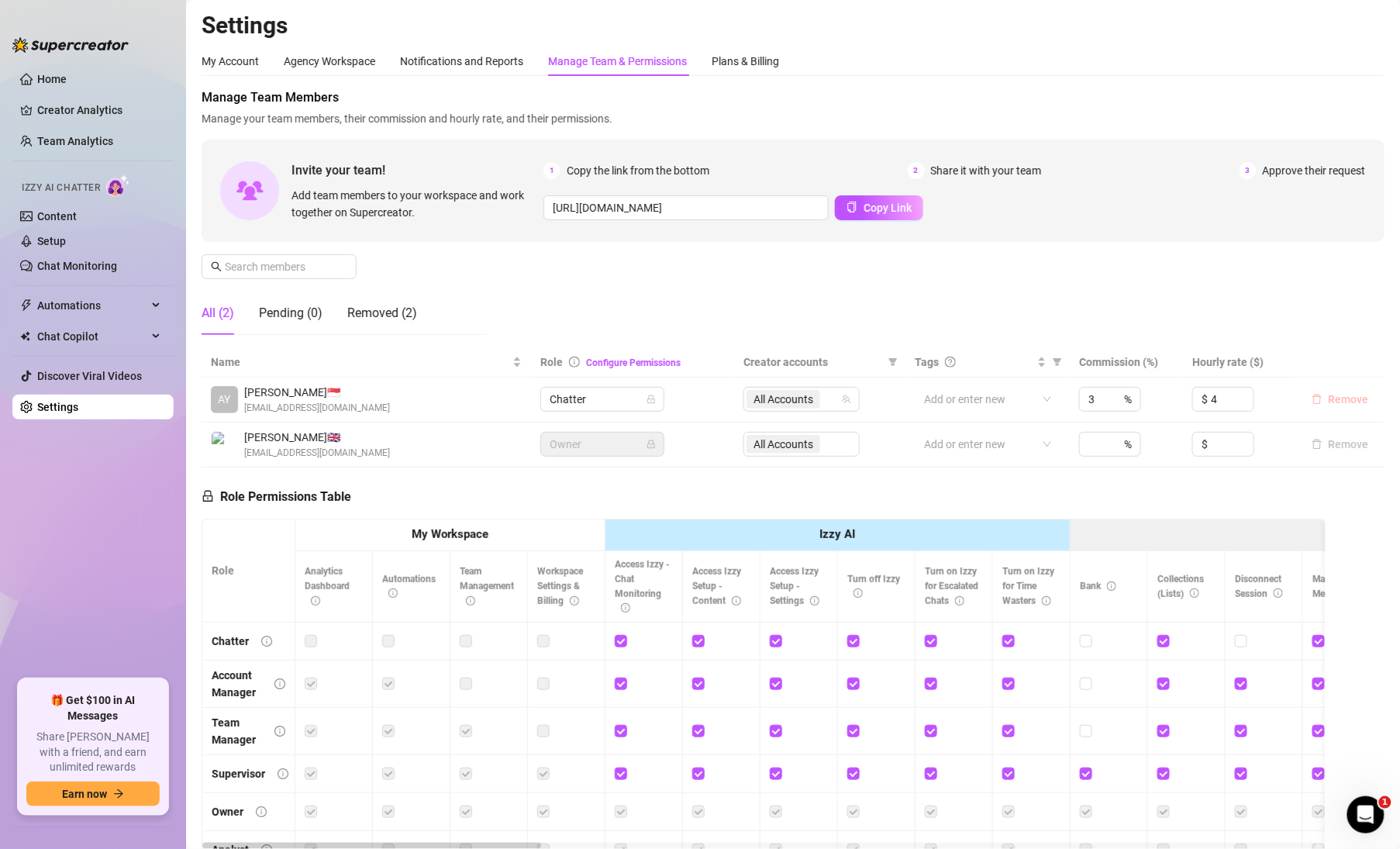
click at [1337, 400] on span "Remove" at bounding box center [1348, 399] width 40 height 12
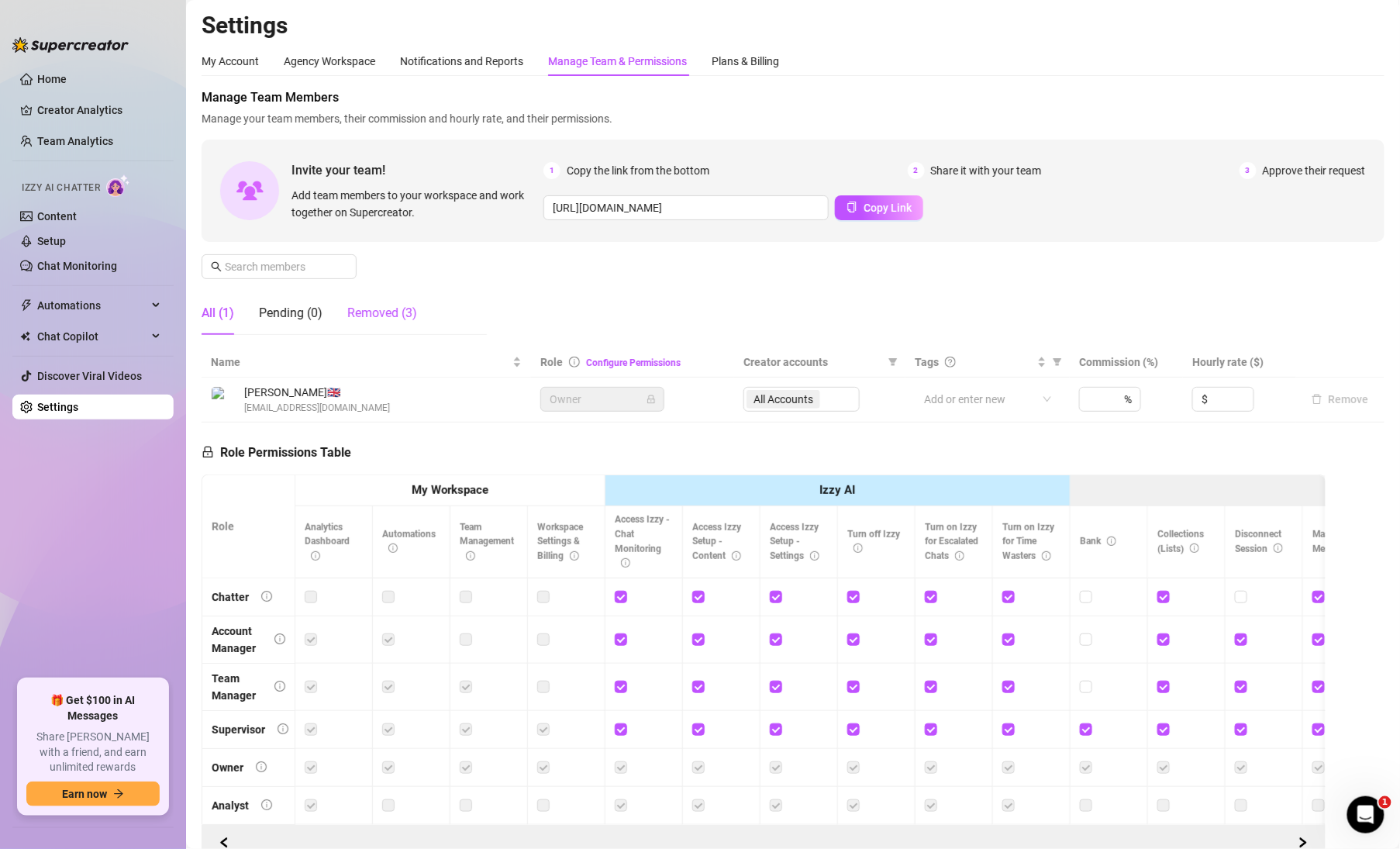
click at [382, 314] on div "Removed (3)" at bounding box center [382, 313] width 69 height 19
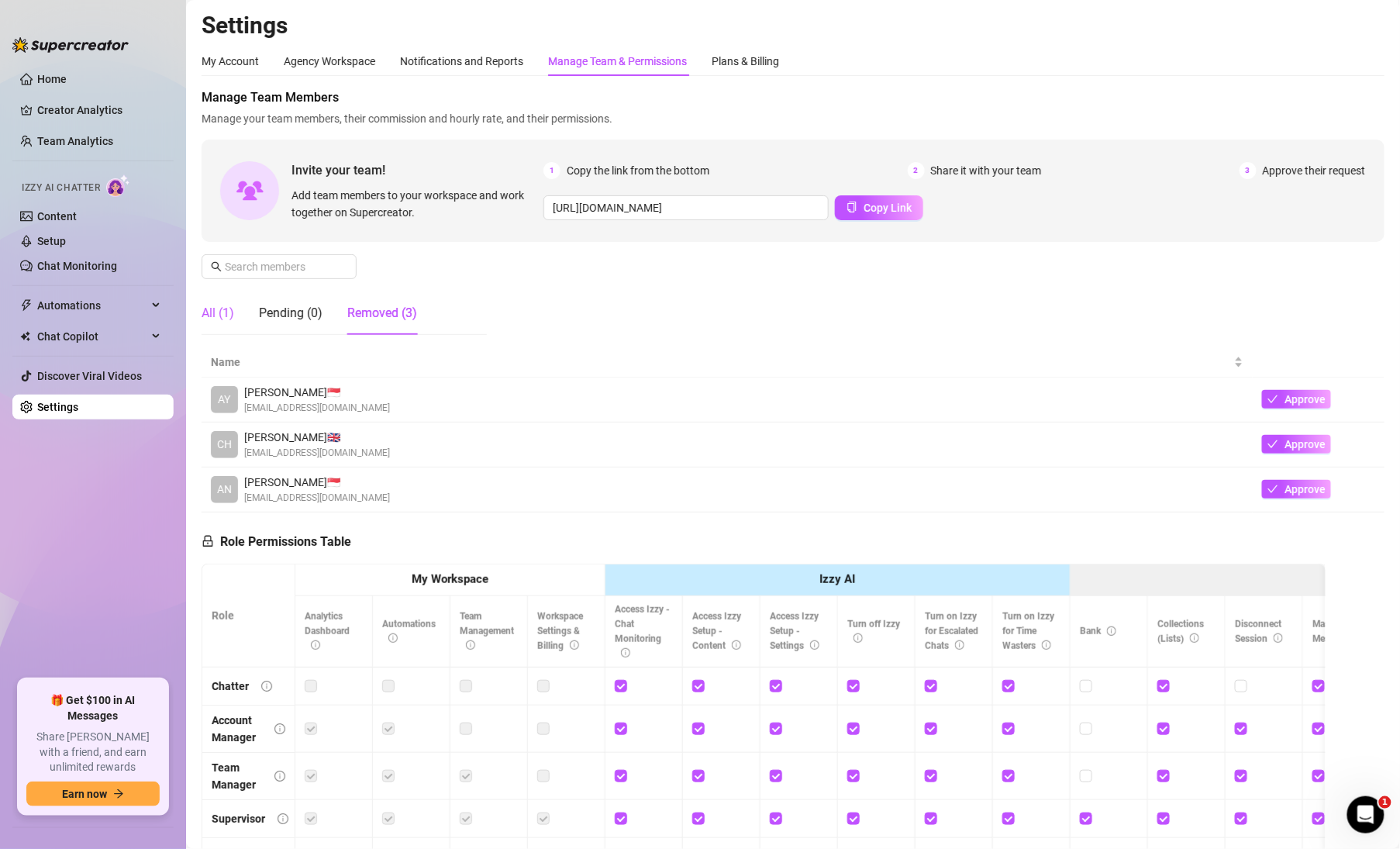
click at [218, 312] on div "All (1)" at bounding box center [217, 313] width 33 height 19
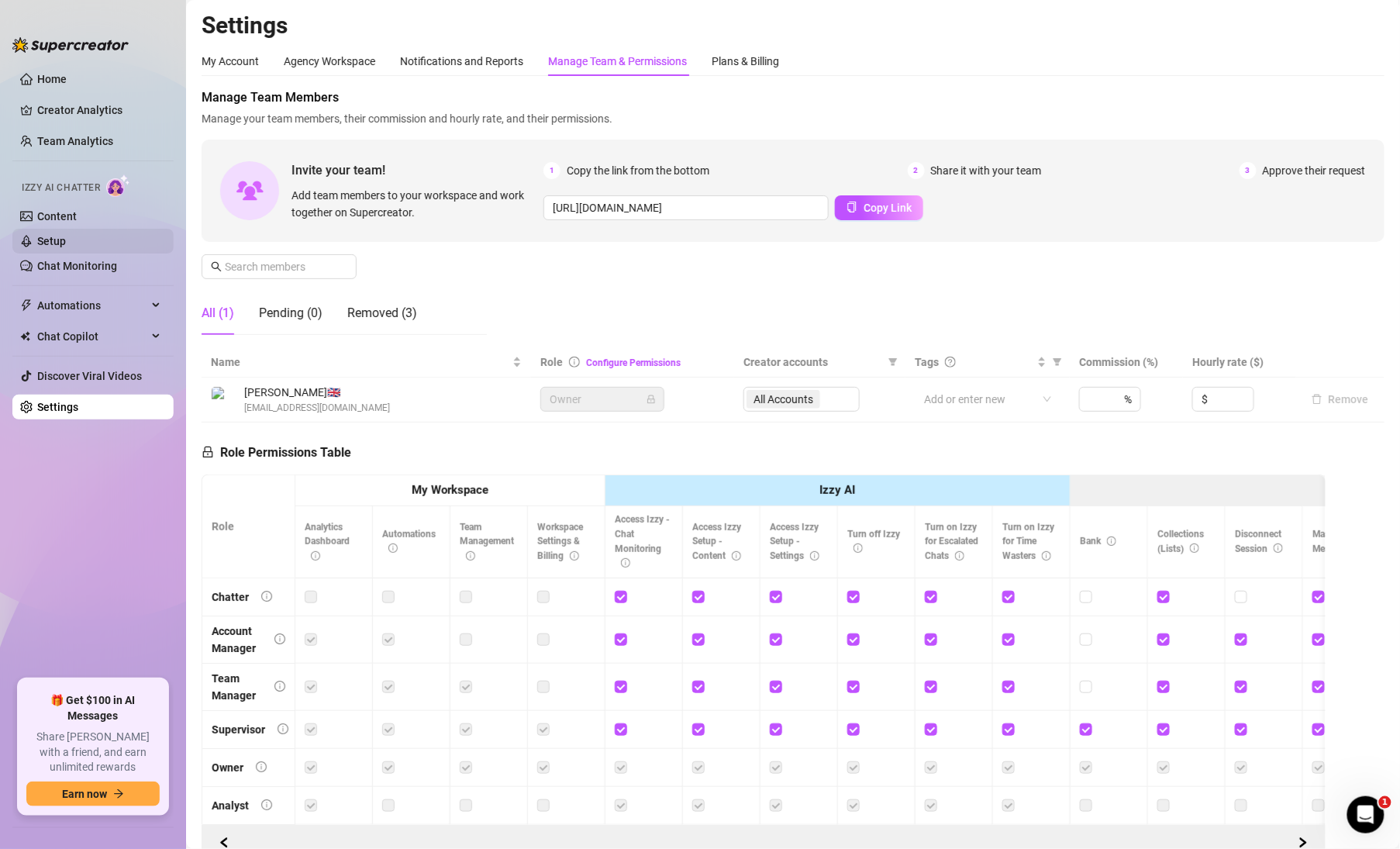
click at [37, 238] on link "Setup" at bounding box center [52, 241] width 28 height 12
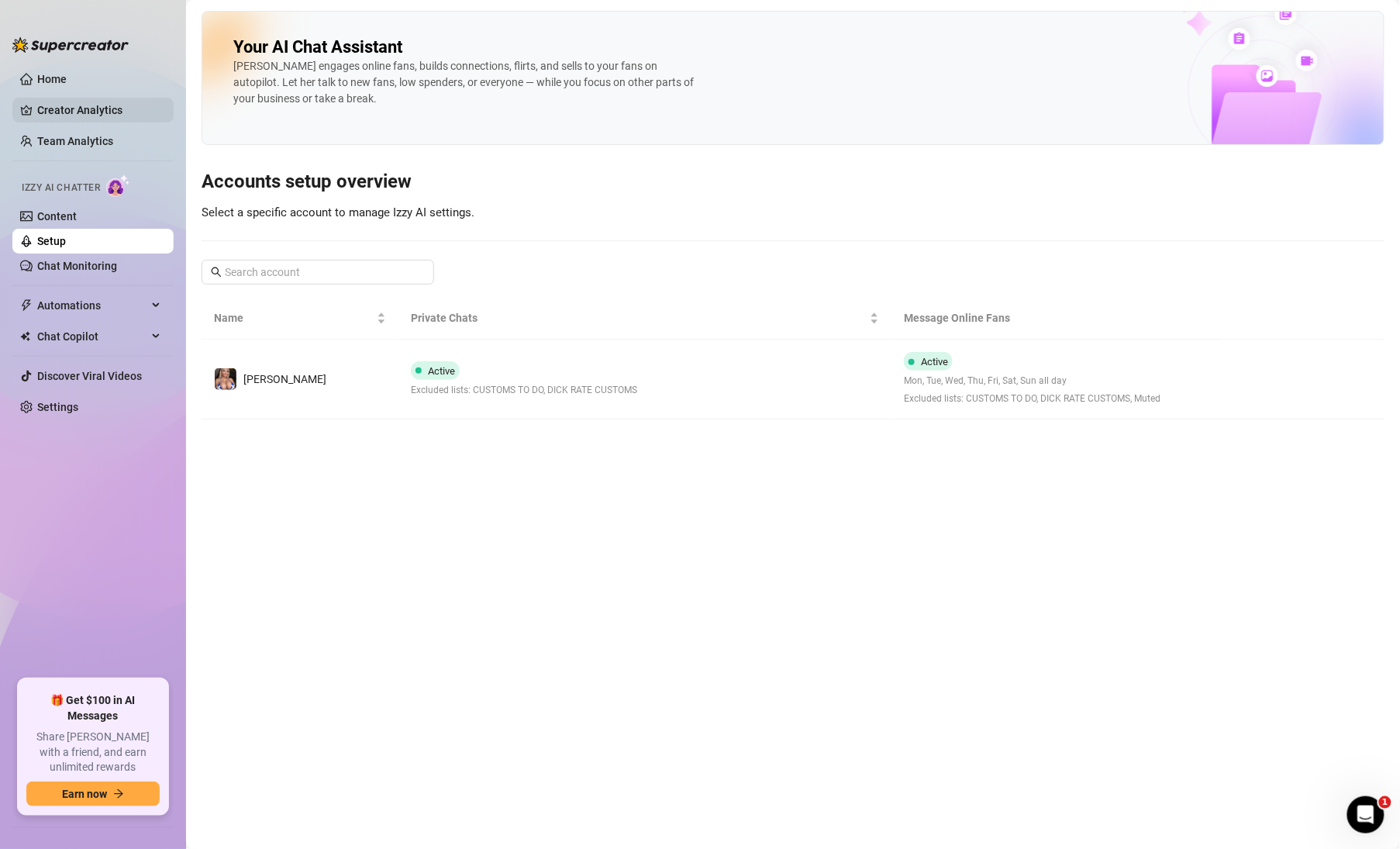
click at [74, 106] on link "Creator Analytics" at bounding box center [99, 110] width 124 height 25
